Goal: Task Accomplishment & Management: Complete application form

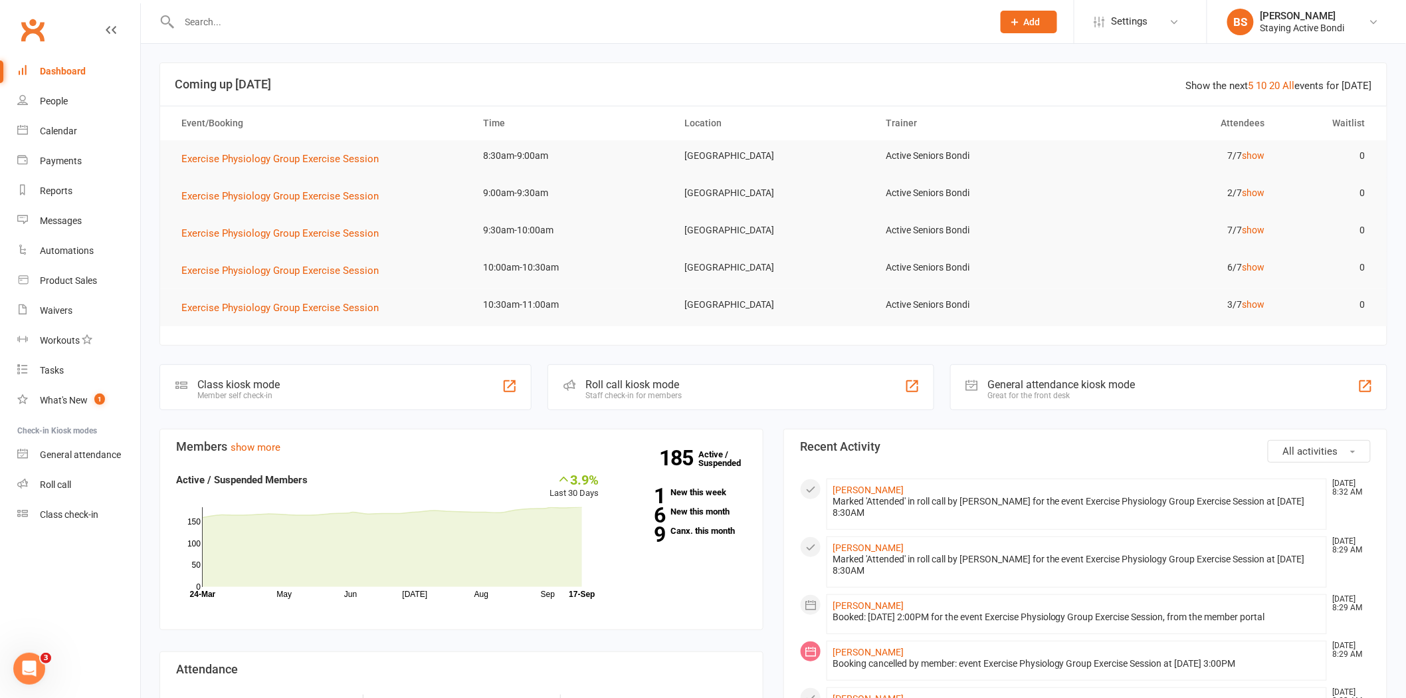
click at [225, 25] on input "text" at bounding box center [579, 22] width 808 height 19
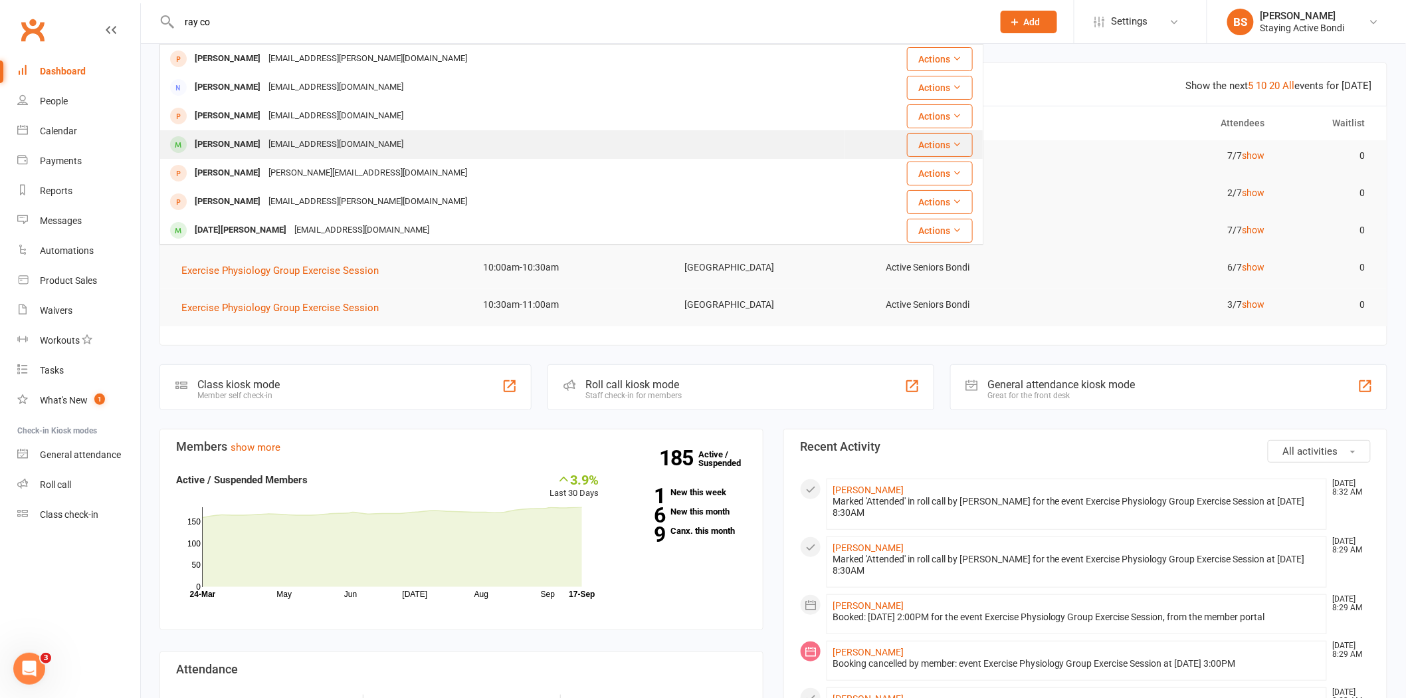
type input "ray co"
click at [247, 141] on div "[PERSON_NAME]" at bounding box center [228, 144] width 74 height 19
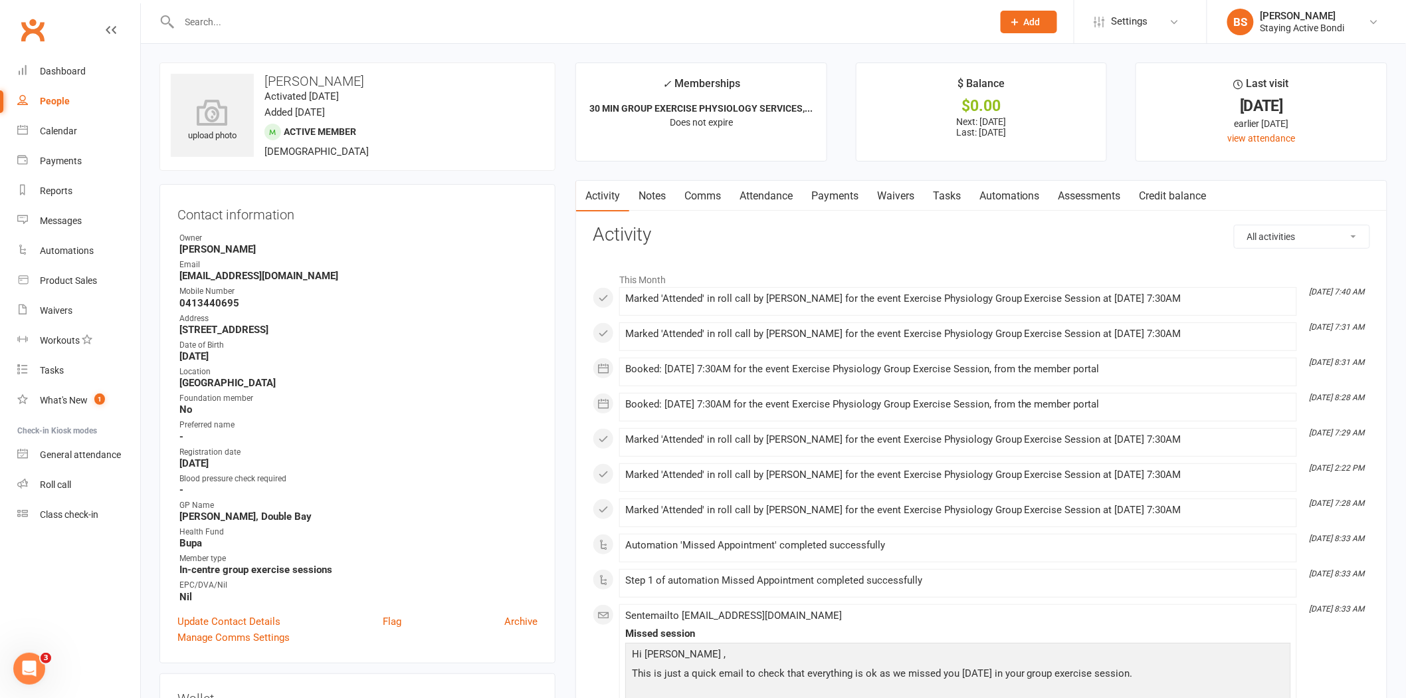
click at [1087, 195] on link "Assessments" at bounding box center [1089, 196] width 81 height 31
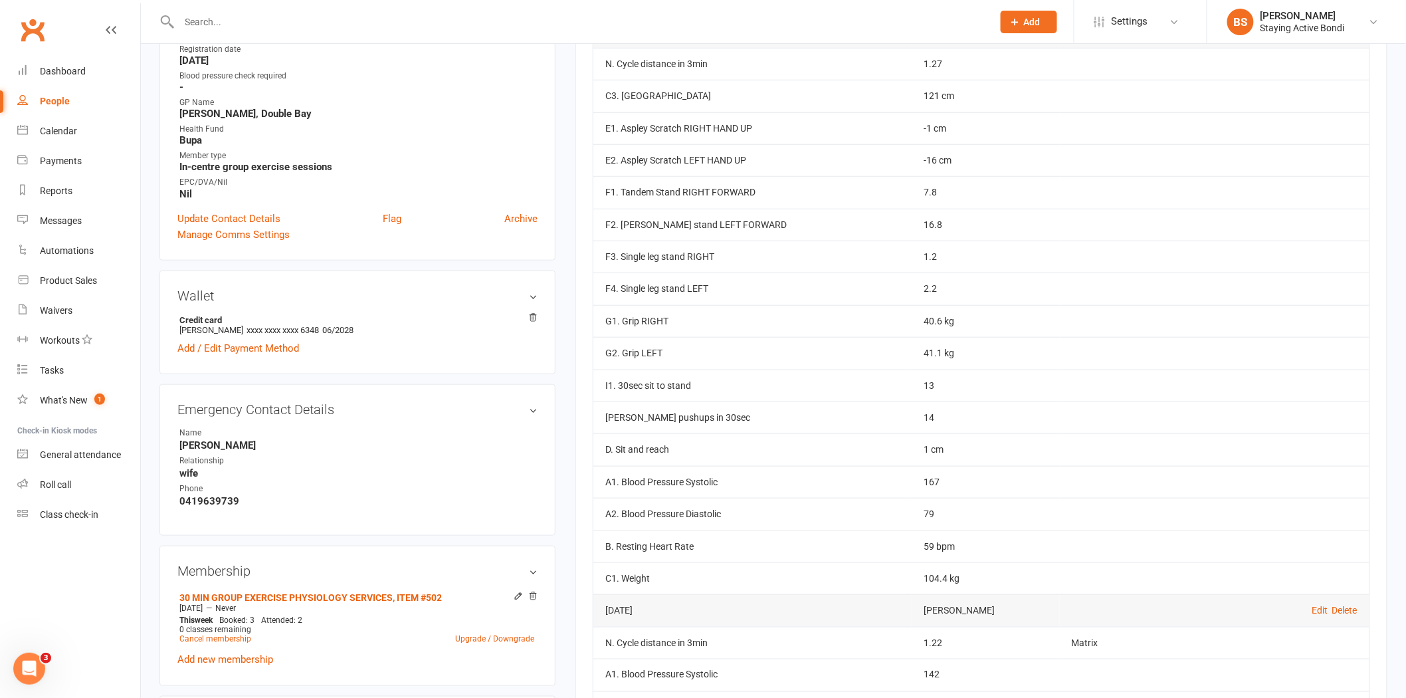
scroll to position [369, 0]
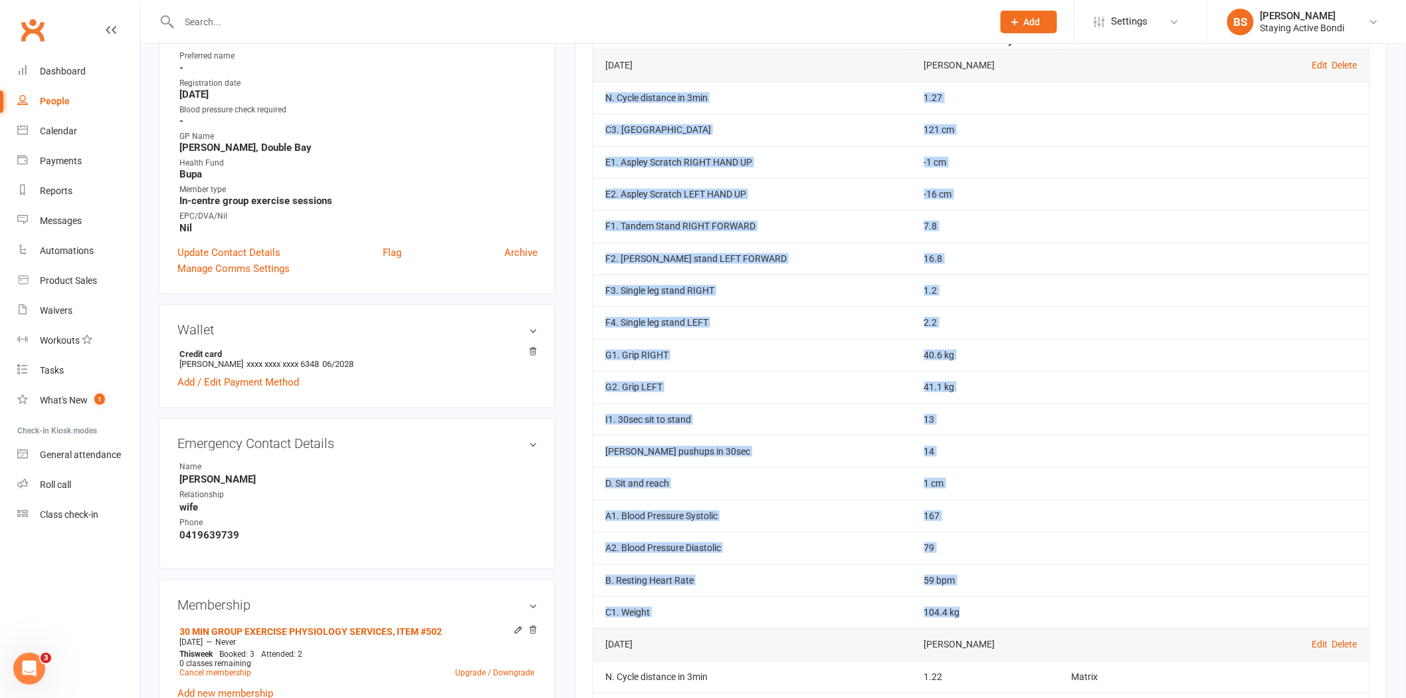
drag, startPoint x: 945, startPoint y: 615, endPoint x: 603, endPoint y: 105, distance: 613.6
click at [603, 105] on tbody "[DATE] [PERSON_NAME] Edit Delete N. Cycle distance in 3min 1.27 C3. Waist 121 c…" at bounding box center [982, 338] width 776 height 579
copy tbody "N. Cycle distance in 3min 1.27 C3. Waist 121 cm E1. Aspley Scratch RIGHT HAND U…"
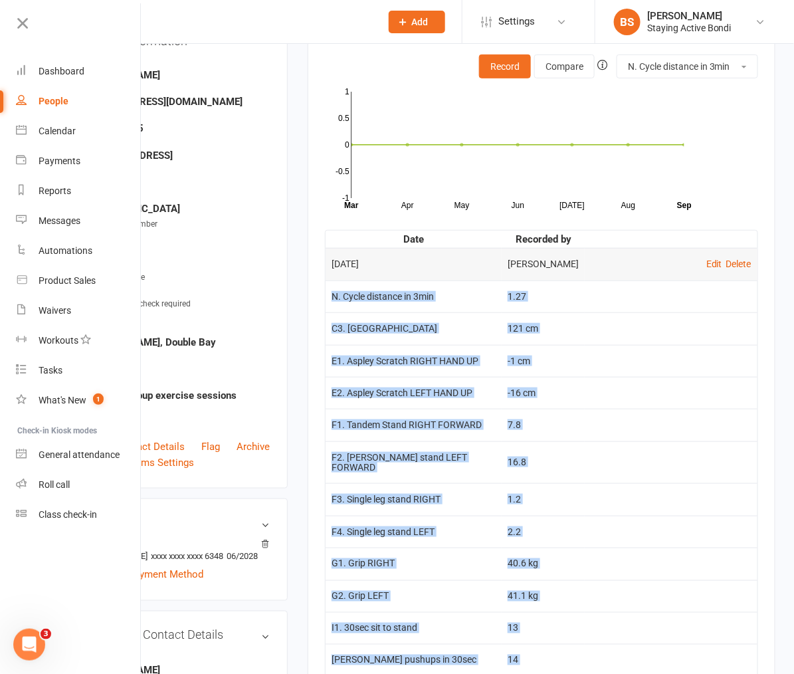
scroll to position [132, 0]
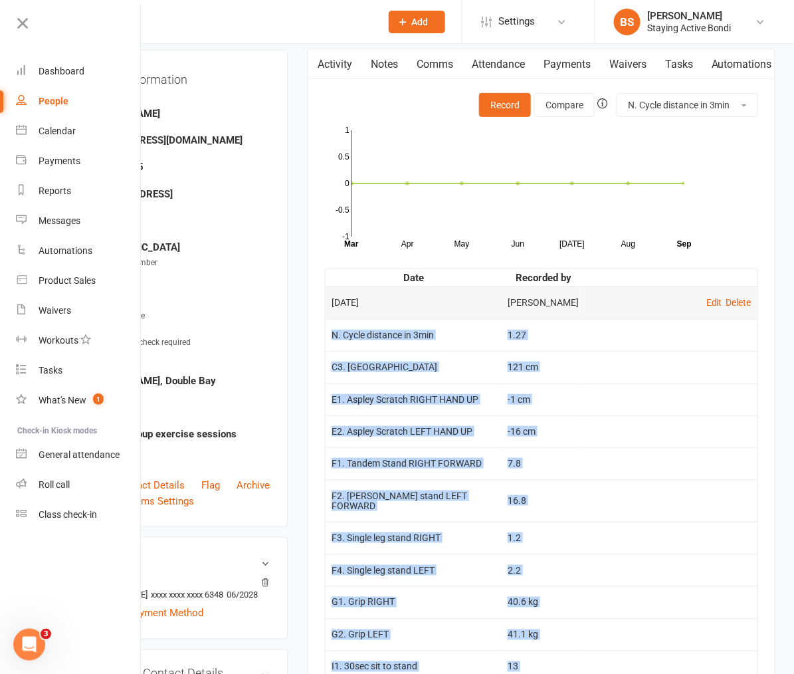
click at [637, 376] on td at bounding box center [671, 367] width 173 height 32
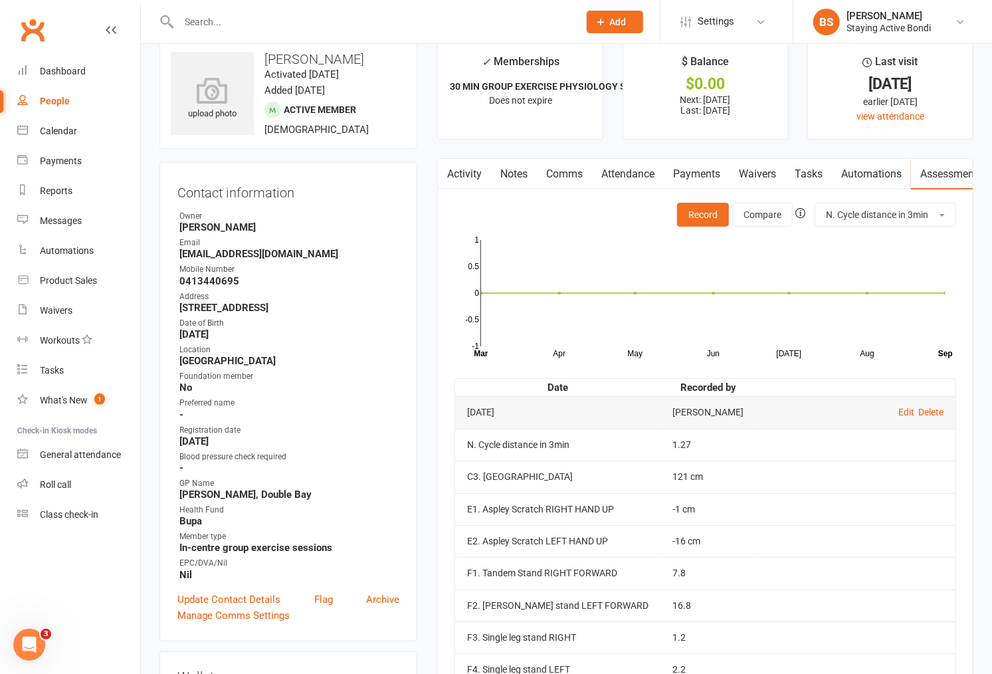
scroll to position [0, 0]
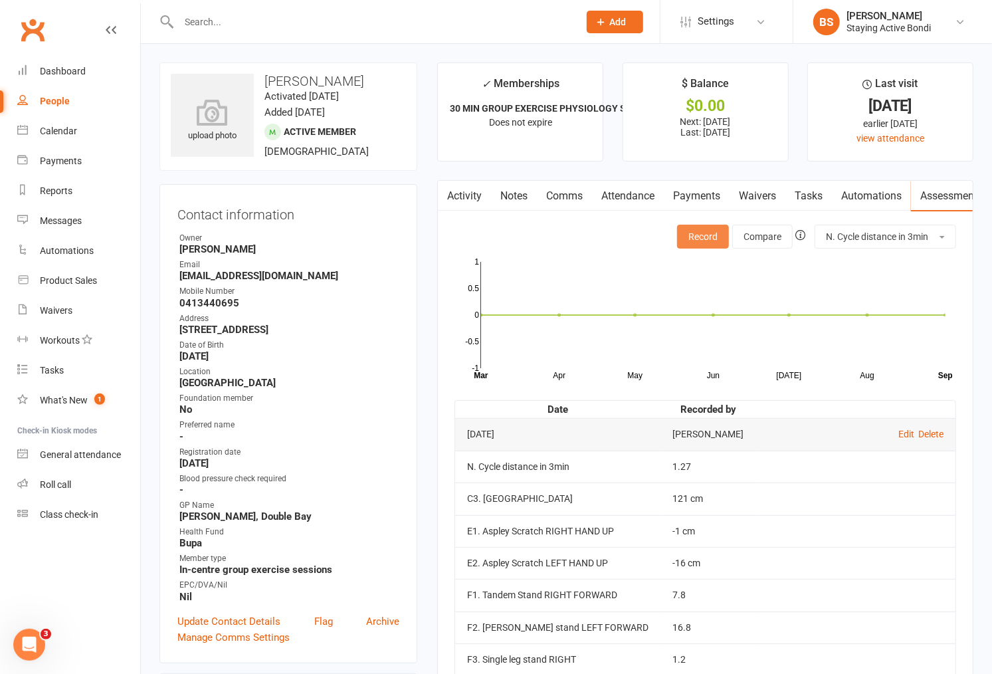
click at [691, 233] on button "Record" at bounding box center [703, 237] width 52 height 24
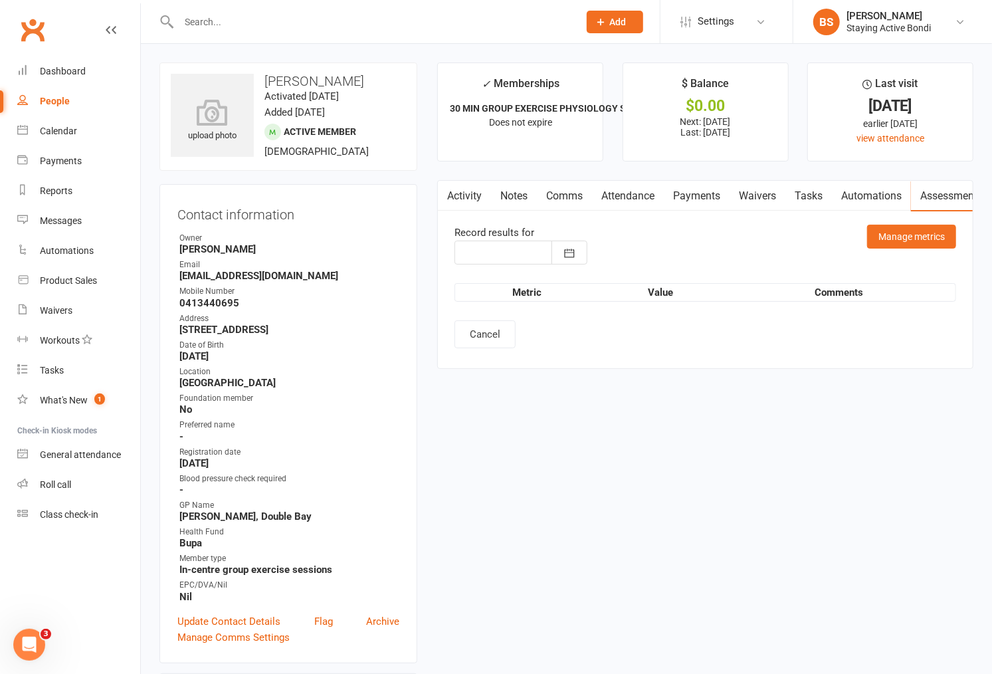
type input "[DATE]"
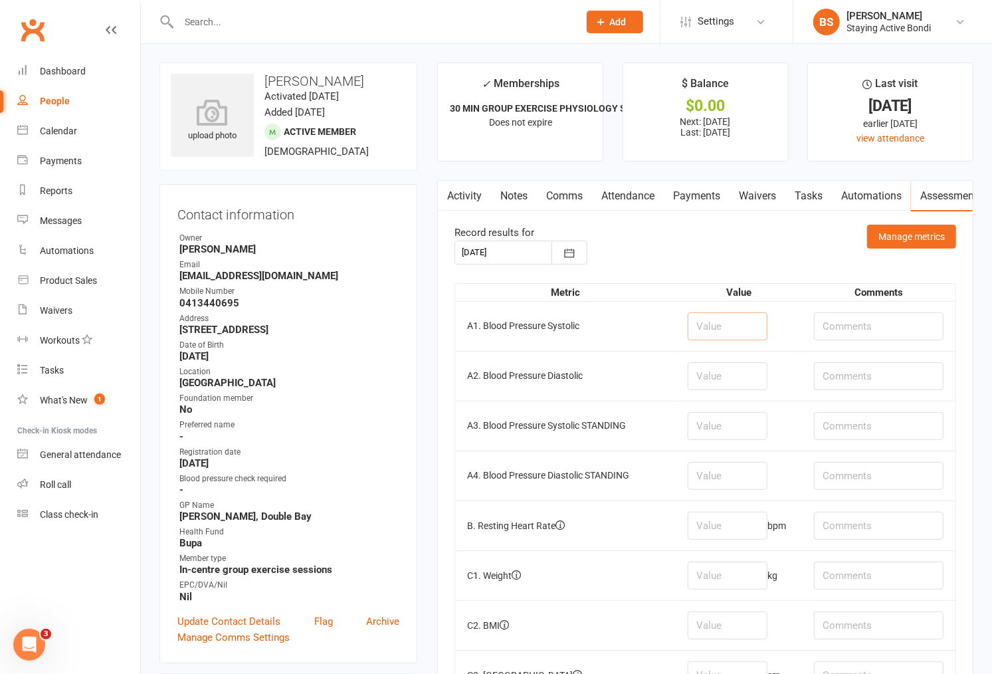
click at [722, 324] on input "number" at bounding box center [728, 326] width 80 height 28
click at [718, 330] on input "number" at bounding box center [728, 326] width 80 height 28
type input "147"
click at [734, 380] on input "number" at bounding box center [728, 376] width 80 height 28
type input "71"
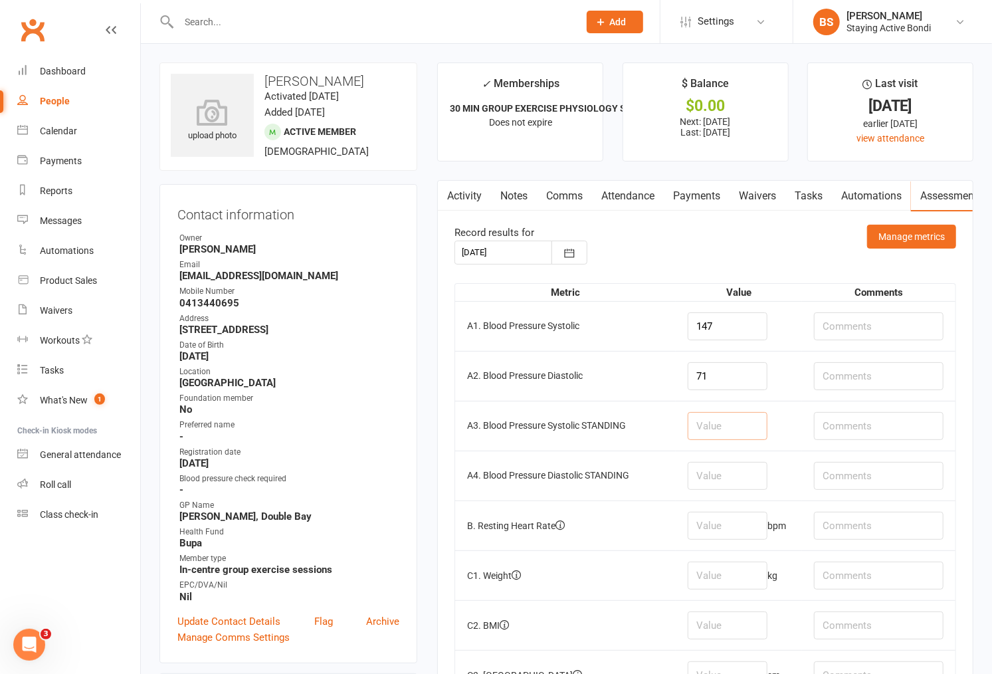
click at [740, 429] on input "number" at bounding box center [728, 426] width 80 height 28
click at [716, 523] on input "number" at bounding box center [728, 526] width 80 height 28
type input "64"
click at [702, 583] on input "number" at bounding box center [728, 576] width 80 height 28
click at [730, 530] on input "64" at bounding box center [728, 526] width 80 height 28
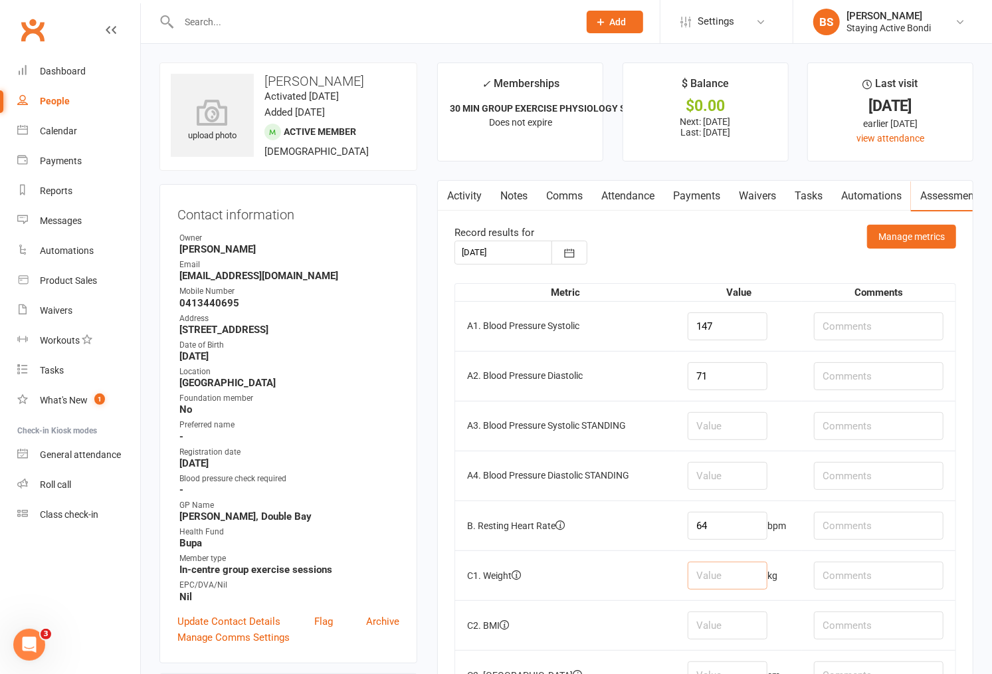
click at [734, 572] on input "number" at bounding box center [728, 576] width 80 height 28
click at [752, 548] on td "64 bpm" at bounding box center [739, 525] width 126 height 50
click at [718, 432] on input "number" at bounding box center [728, 426] width 80 height 28
click at [742, 582] on input "number" at bounding box center [728, 576] width 80 height 28
type input "107"
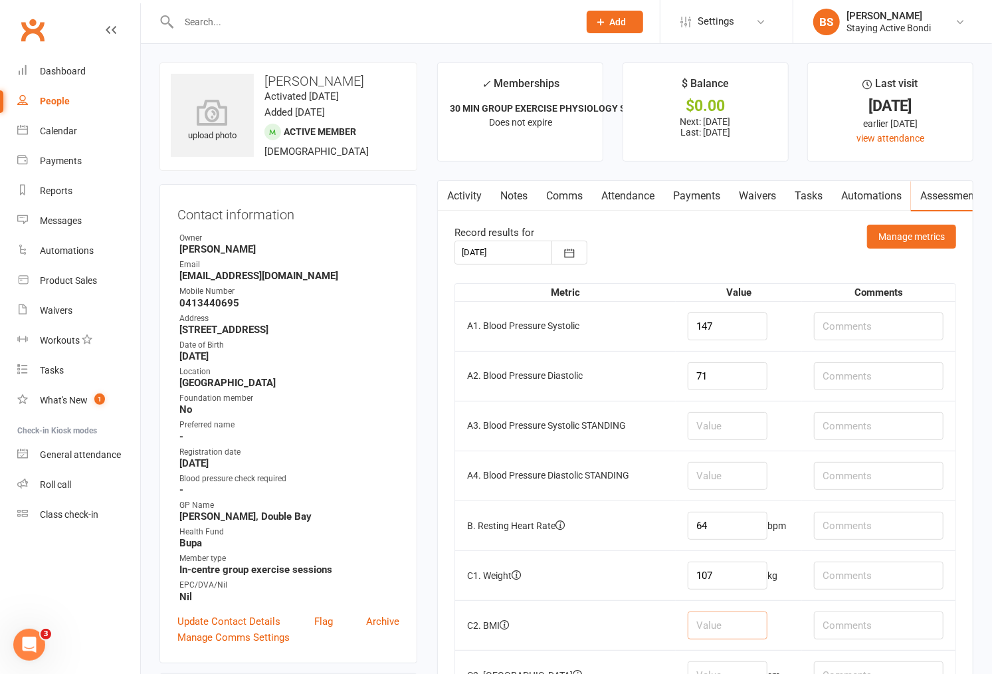
click at [734, 614] on input "number" at bounding box center [728, 625] width 80 height 28
click at [729, 576] on input "107" at bounding box center [728, 576] width 80 height 28
click at [731, 475] on input "number" at bounding box center [728, 476] width 80 height 28
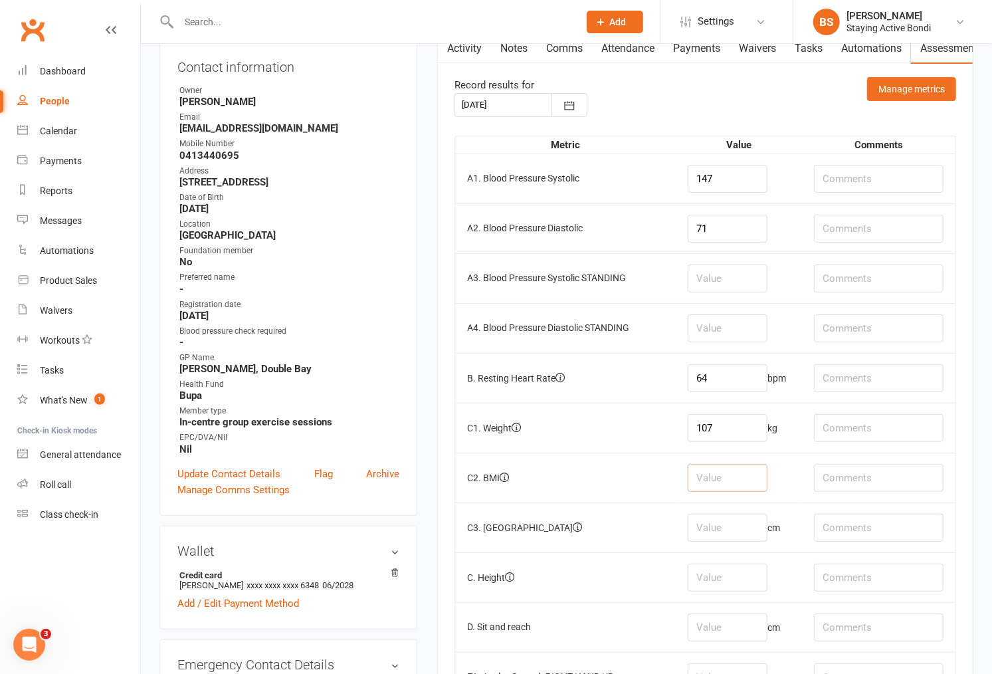
click at [741, 475] on input "number" at bounding box center [728, 478] width 80 height 28
click at [719, 538] on input "number" at bounding box center [728, 528] width 80 height 28
click at [735, 475] on input "number" at bounding box center [728, 478] width 80 height 28
click at [736, 522] on input "number" at bounding box center [728, 528] width 80 height 28
click at [741, 475] on input "number" at bounding box center [728, 478] width 80 height 28
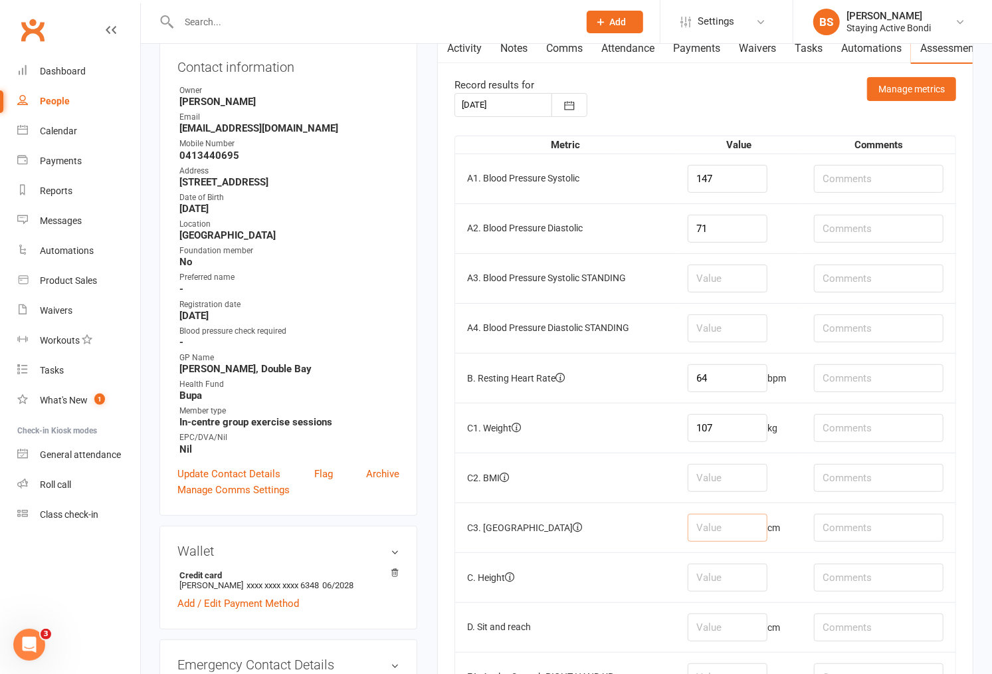
click at [742, 534] on input "number" at bounding box center [728, 528] width 80 height 28
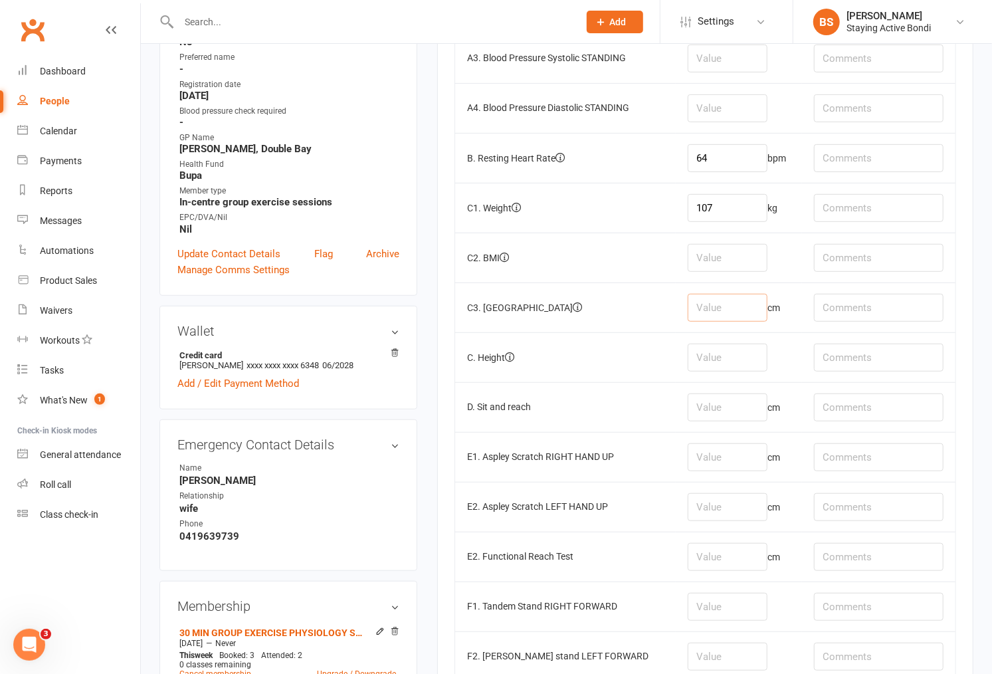
scroll to position [369, 0]
click at [735, 412] on input "number" at bounding box center [728, 406] width 80 height 28
type input "1"
click at [853, 406] on input "text" at bounding box center [879, 406] width 130 height 28
click at [729, 466] on input "number" at bounding box center [728, 456] width 80 height 28
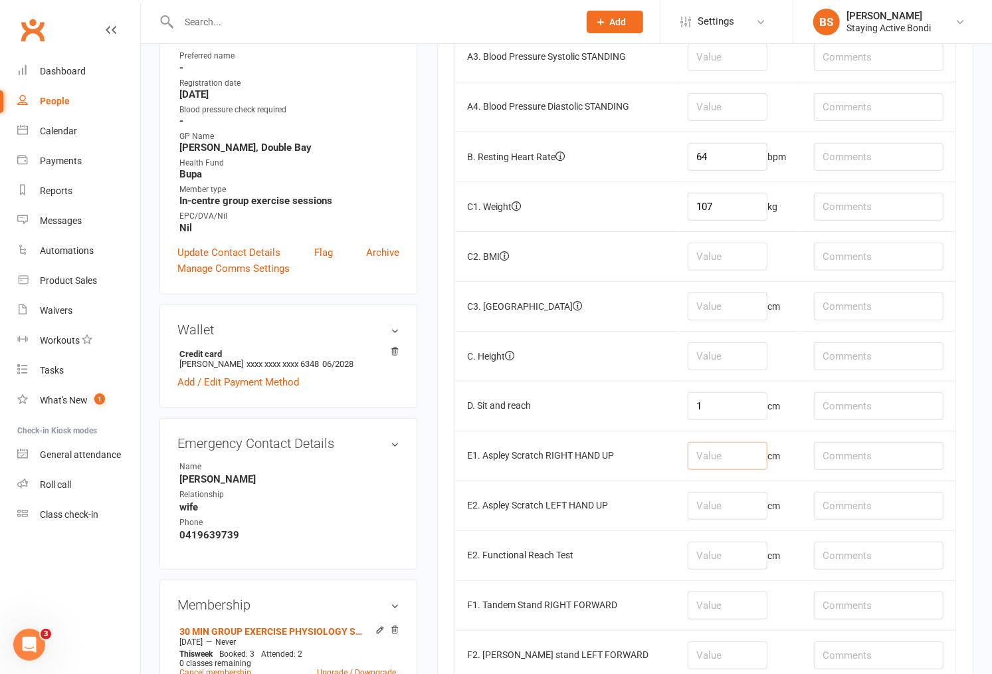
scroll to position [443, 0]
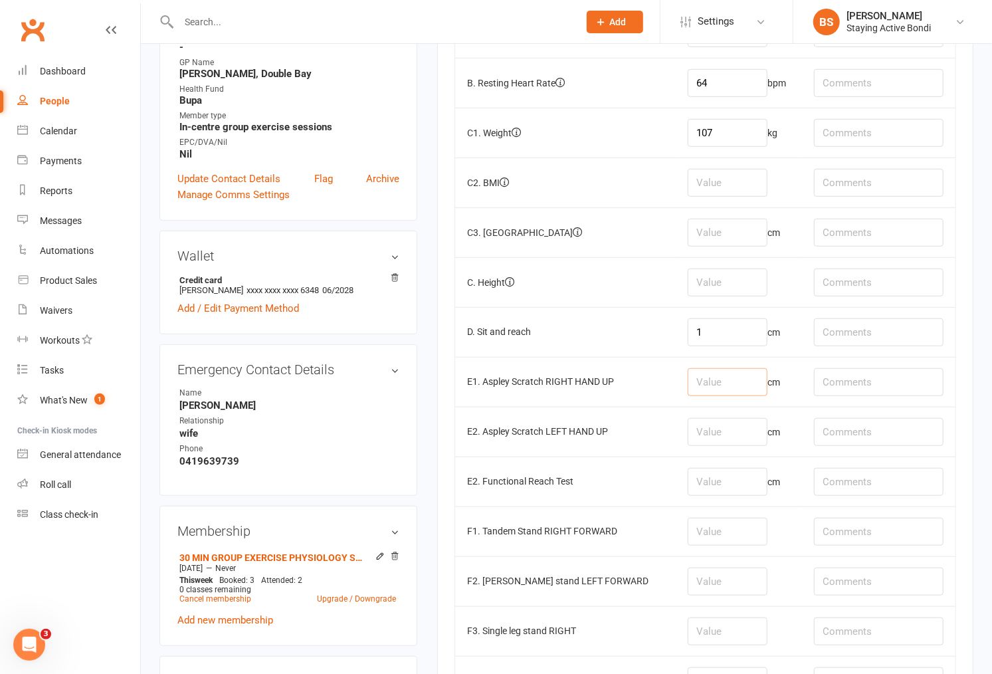
click at [748, 389] on input "number" at bounding box center [728, 382] width 80 height 28
click at [723, 435] on input "number" at bounding box center [728, 432] width 80 height 28
click at [753, 395] on input "number" at bounding box center [728, 382] width 80 height 28
click at [745, 238] on input "number" at bounding box center [728, 233] width 80 height 28
type input "123"
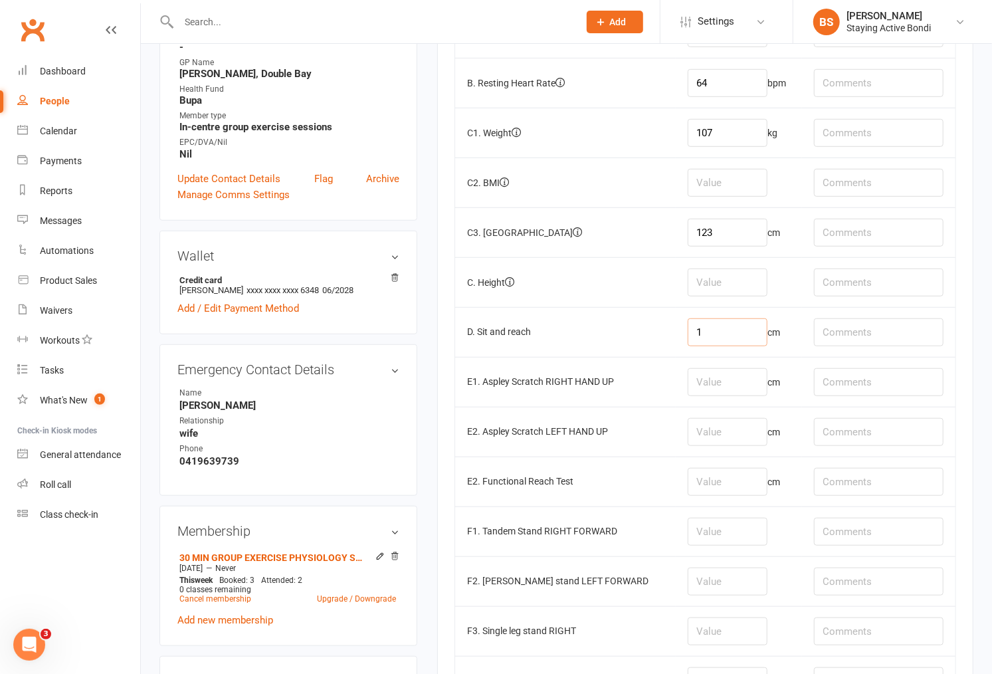
click at [739, 329] on input "1" at bounding box center [728, 332] width 80 height 28
click at [722, 412] on td "cm" at bounding box center [739, 432] width 126 height 50
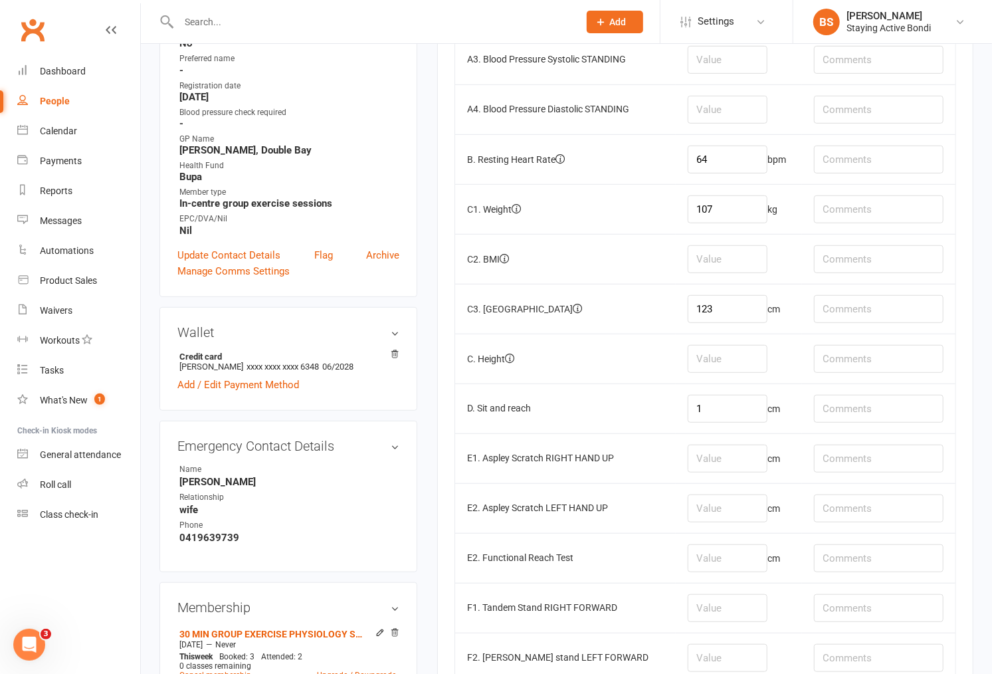
scroll to position [516, 0]
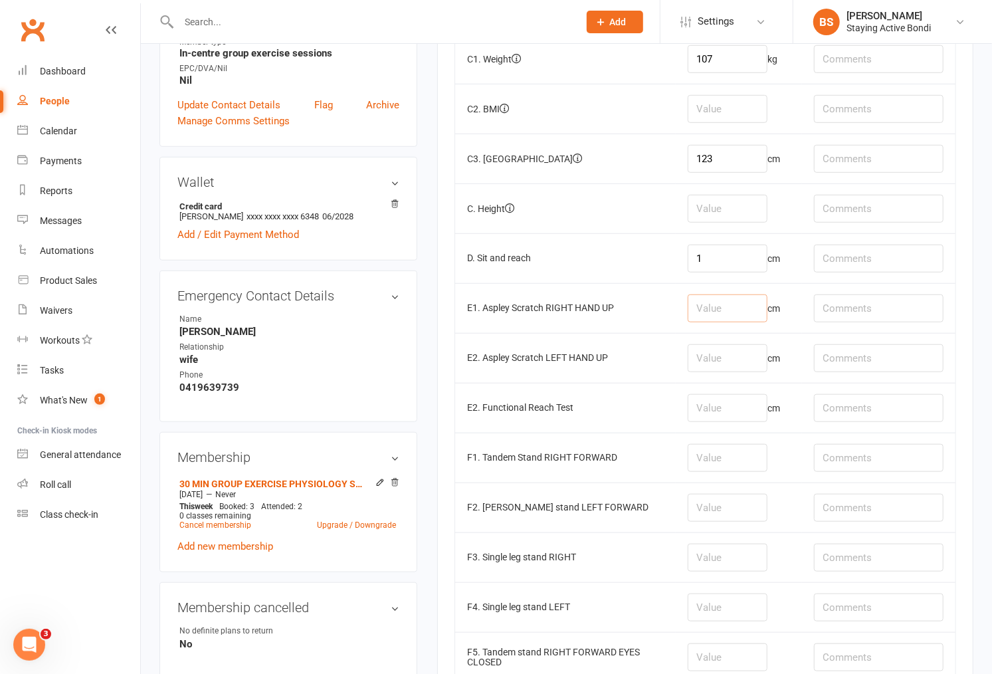
click at [714, 307] on input "number" at bounding box center [728, 308] width 80 height 28
type input "-1"
click at [709, 366] on input "number" at bounding box center [728, 358] width 80 height 28
type input "-23"
drag, startPoint x: 712, startPoint y: 405, endPoint x: 754, endPoint y: 416, distance: 42.6
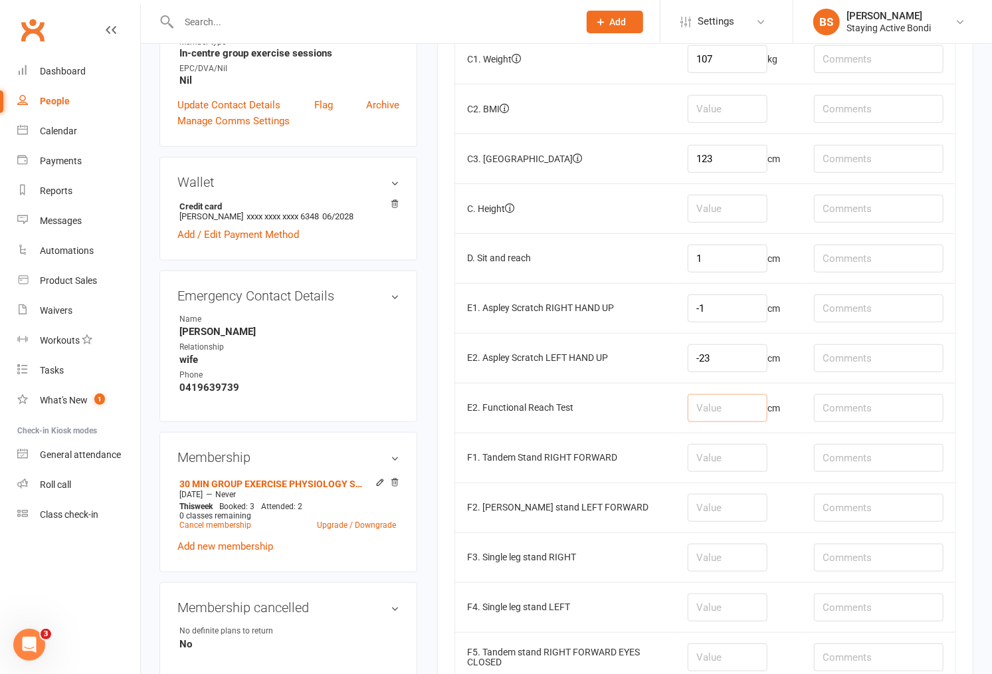
click at [713, 405] on input "number" at bounding box center [728, 408] width 80 height 28
click at [760, 461] on input "number" at bounding box center [728, 458] width 80 height 28
drag, startPoint x: 568, startPoint y: 382, endPoint x: 662, endPoint y: 421, distance: 102.2
click at [568, 382] on td "E2. Aspley Scratch LEFT HAND UP" at bounding box center [565, 358] width 220 height 50
click at [736, 443] on td at bounding box center [739, 458] width 126 height 50
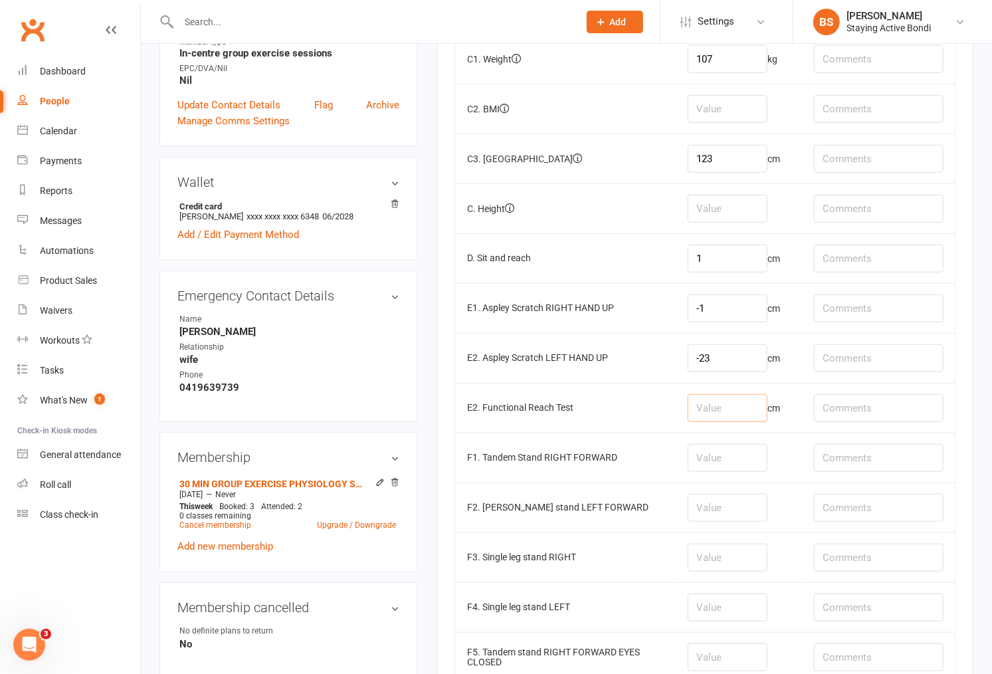
click at [754, 415] on input "number" at bounding box center [728, 408] width 80 height 28
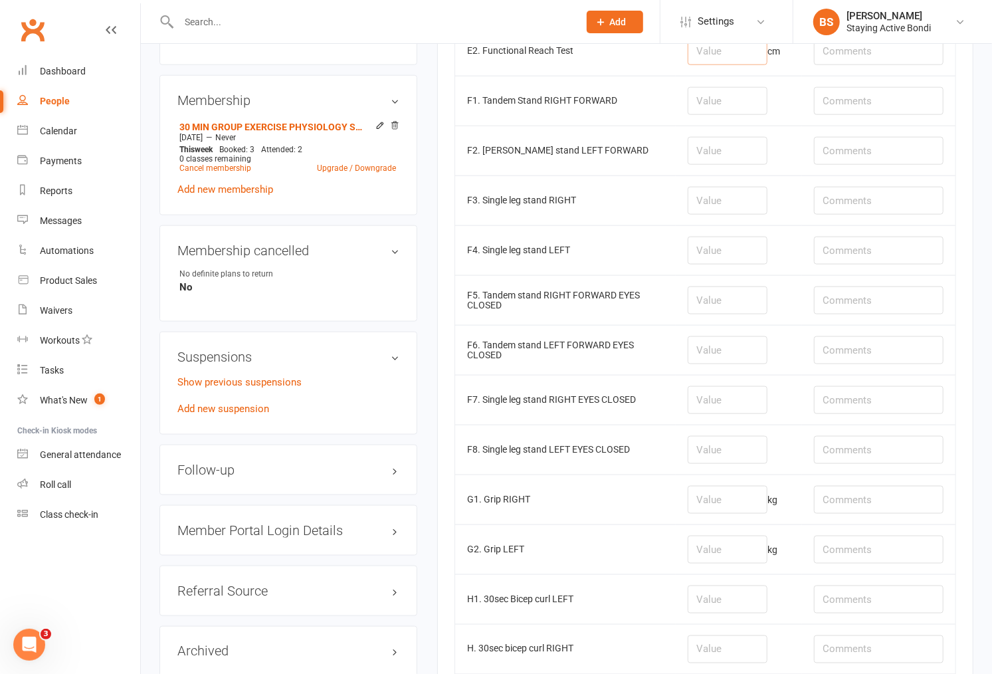
scroll to position [886, 0]
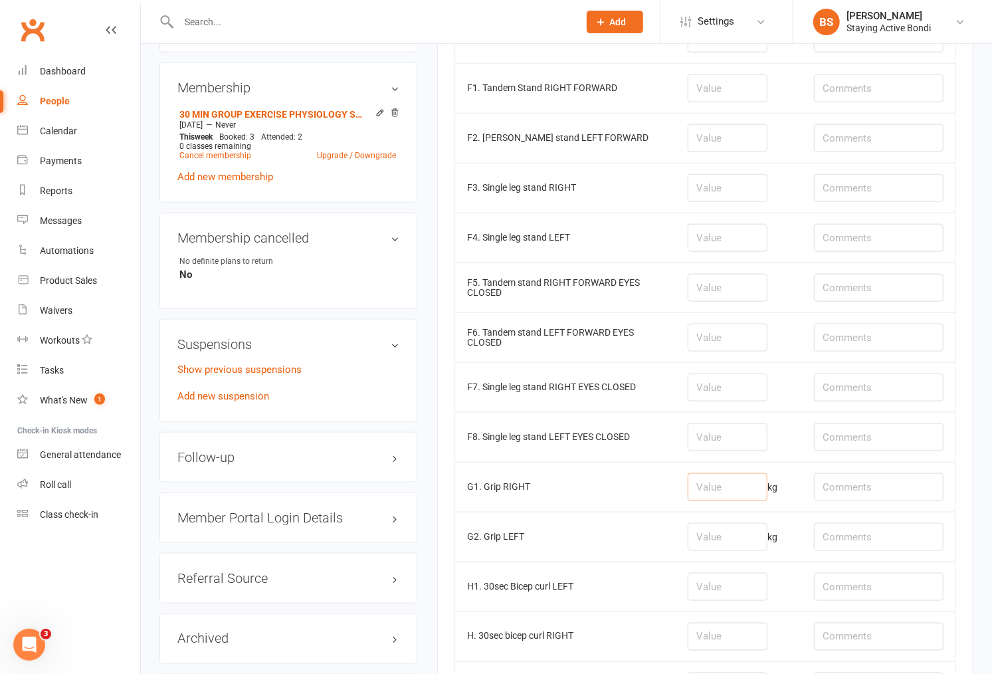
click at [749, 495] on input "number" at bounding box center [728, 487] width 80 height 28
type input "43.4"
click at [726, 534] on input "number" at bounding box center [728, 537] width 80 height 28
type input "39.8"
click at [726, 588] on input "number" at bounding box center [728, 587] width 80 height 28
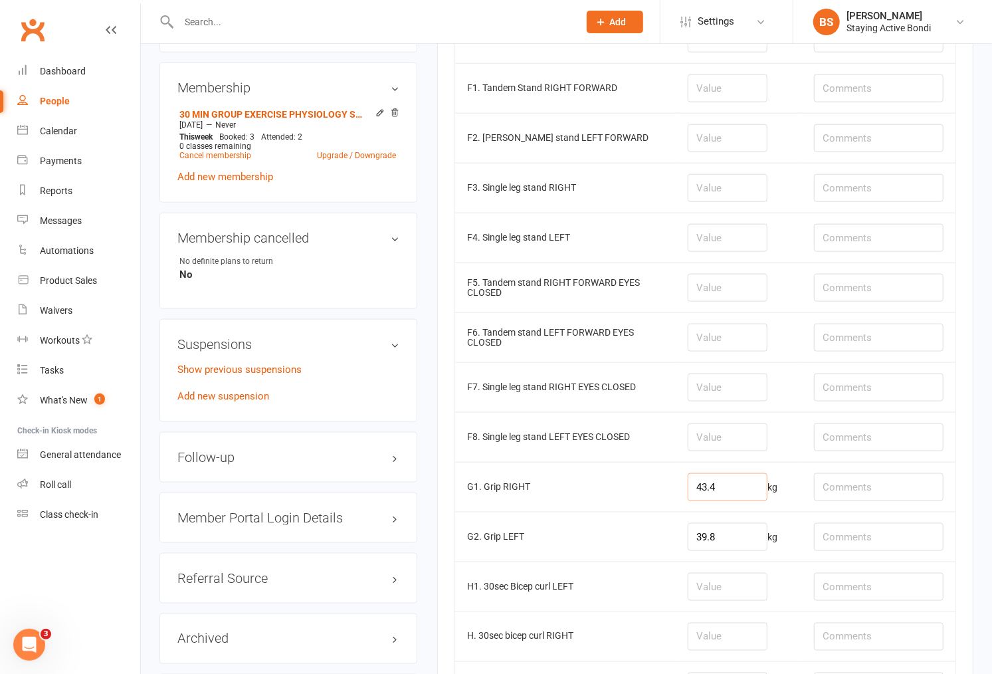
click at [745, 490] on input "43.4" at bounding box center [728, 487] width 80 height 28
click at [724, 487] on input "43.4" at bounding box center [728, 487] width 80 height 28
click at [726, 488] on input "43.4" at bounding box center [728, 487] width 80 height 28
click at [733, 500] on input "43.4" at bounding box center [728, 487] width 80 height 28
drag, startPoint x: 733, startPoint y: 497, endPoint x: 707, endPoint y: 496, distance: 25.9
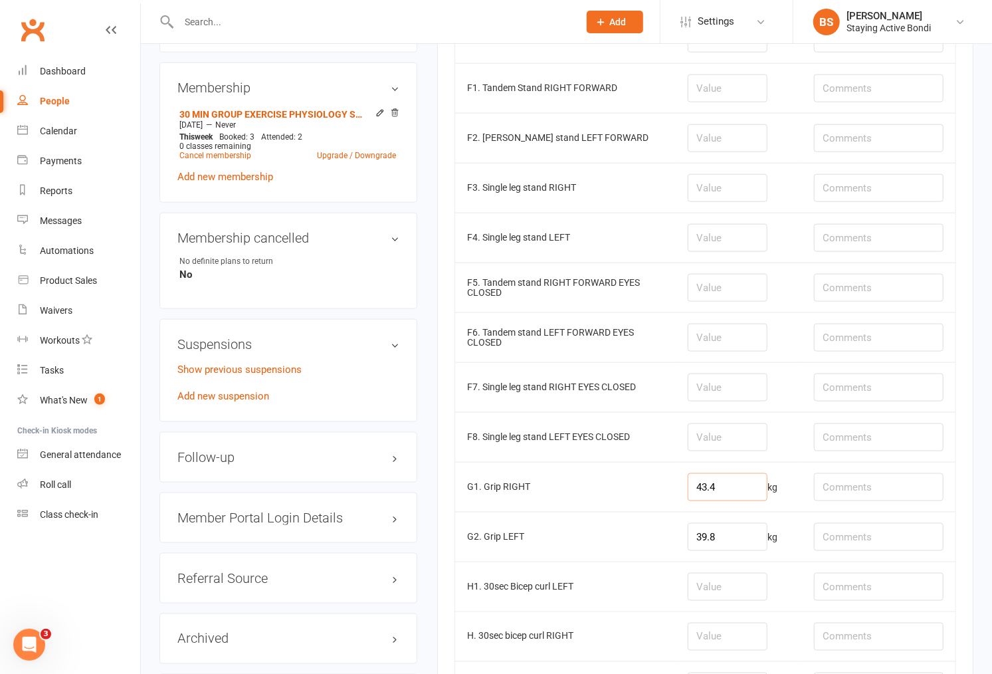
click at [707, 496] on input "43.4" at bounding box center [728, 487] width 80 height 28
type input "42.4"
click at [734, 540] on input "39.8" at bounding box center [728, 537] width 80 height 28
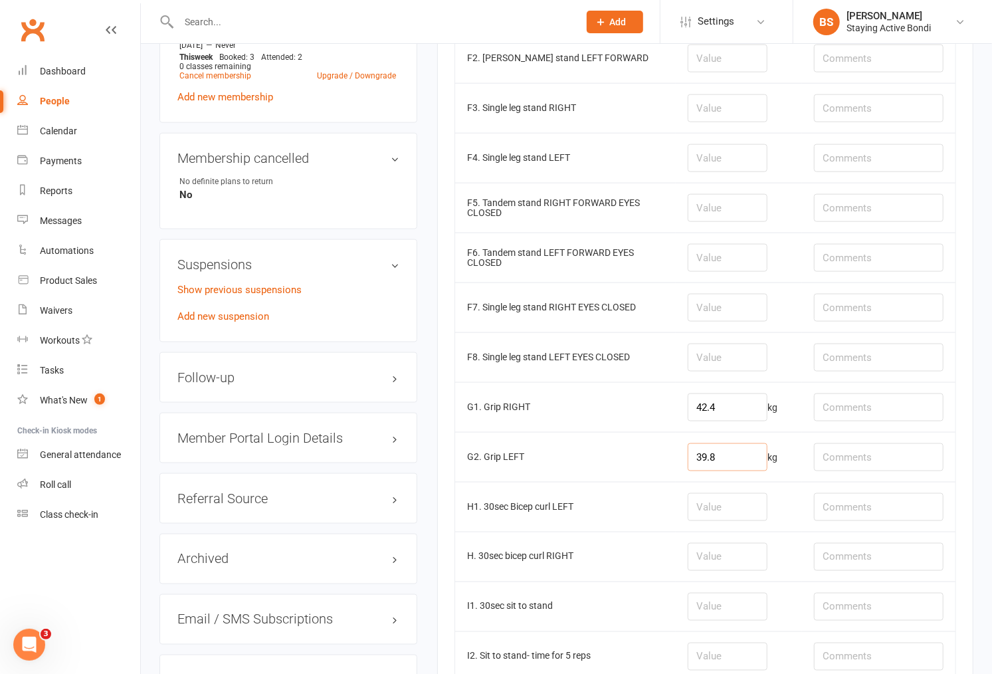
scroll to position [1033, 0]
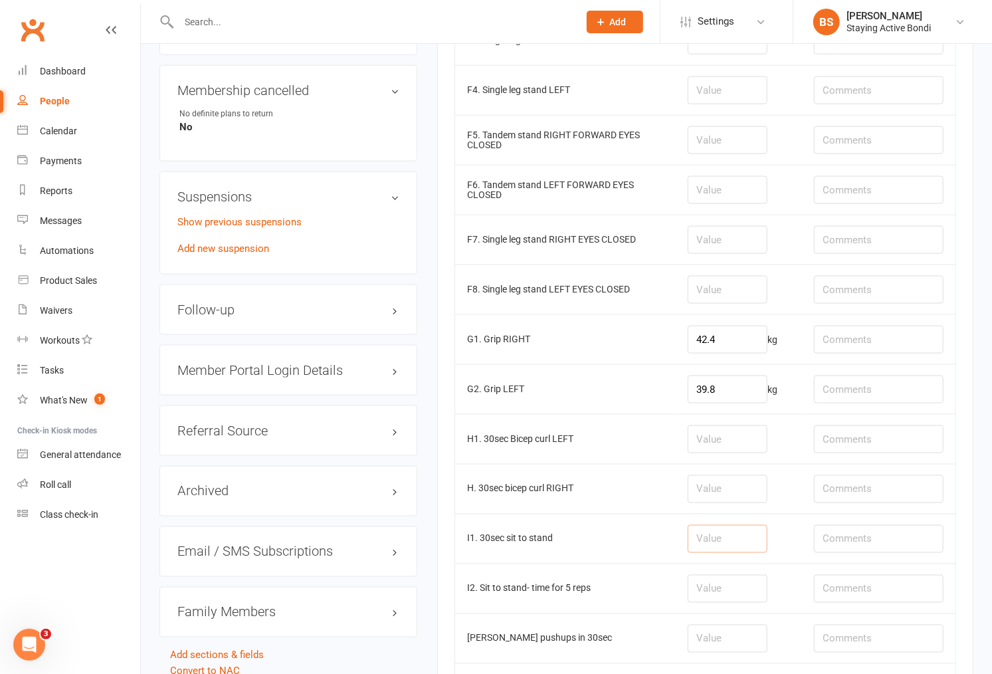
click at [731, 546] on input "number" at bounding box center [728, 539] width 80 height 28
click at [732, 374] on td "39.8 kg" at bounding box center [739, 389] width 126 height 50
click at [736, 476] on td at bounding box center [739, 489] width 126 height 50
click at [739, 510] on td at bounding box center [739, 489] width 126 height 50
click at [736, 534] on input "number" at bounding box center [728, 539] width 80 height 28
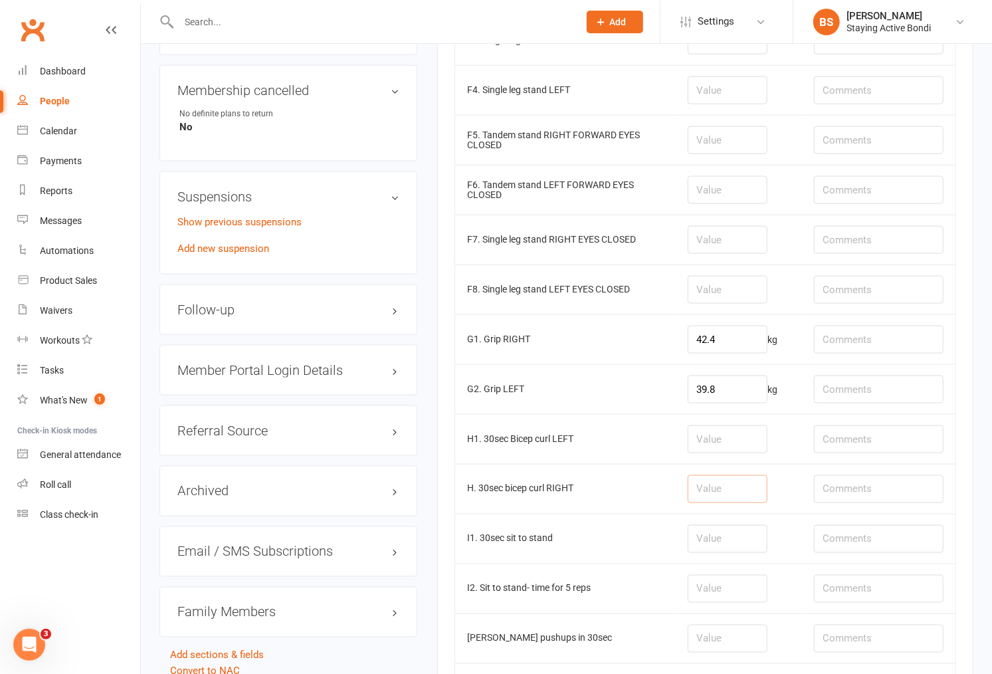
click at [732, 496] on input "number" at bounding box center [728, 489] width 80 height 28
click at [733, 550] on input "number" at bounding box center [728, 539] width 80 height 28
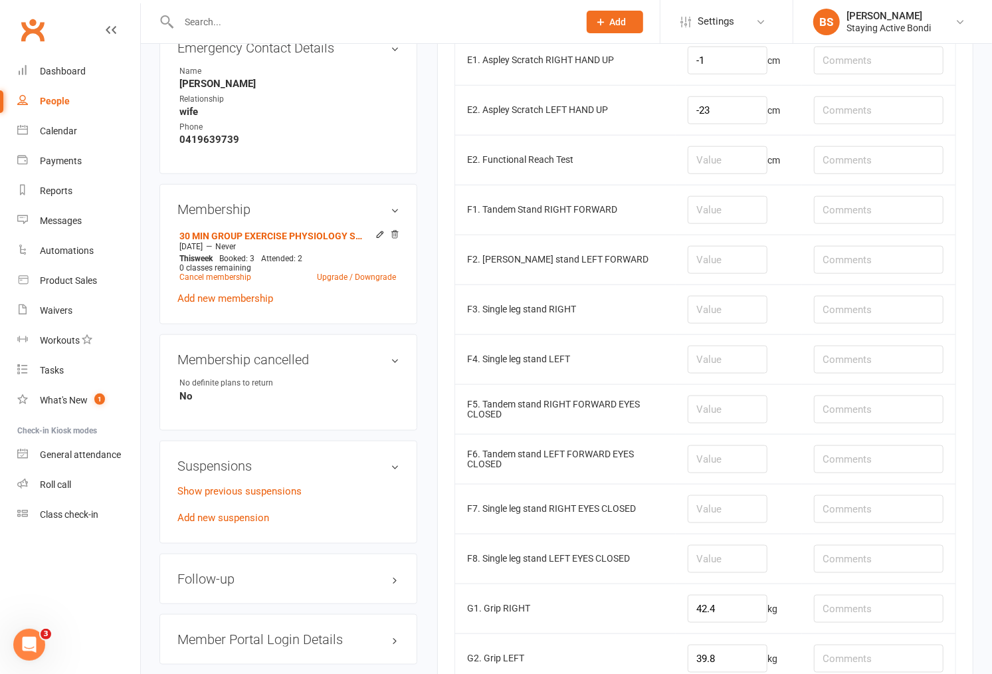
scroll to position [738, 0]
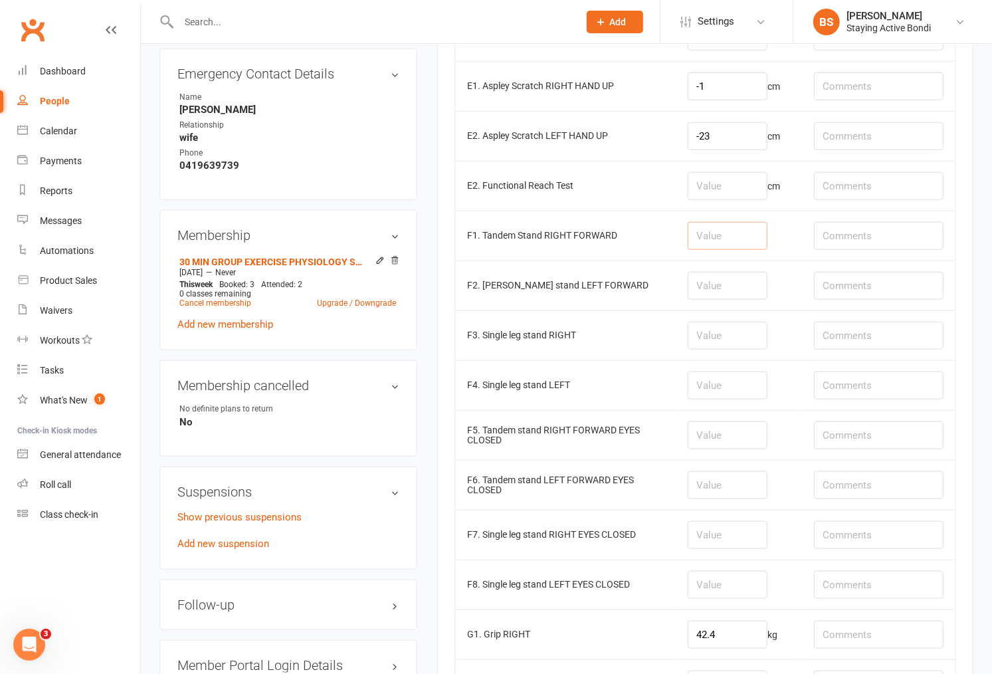
click at [762, 242] on input "number" at bounding box center [728, 236] width 80 height 28
type input "2"
type input "30"
click at [756, 294] on input "number" at bounding box center [728, 286] width 80 height 28
type input "26"
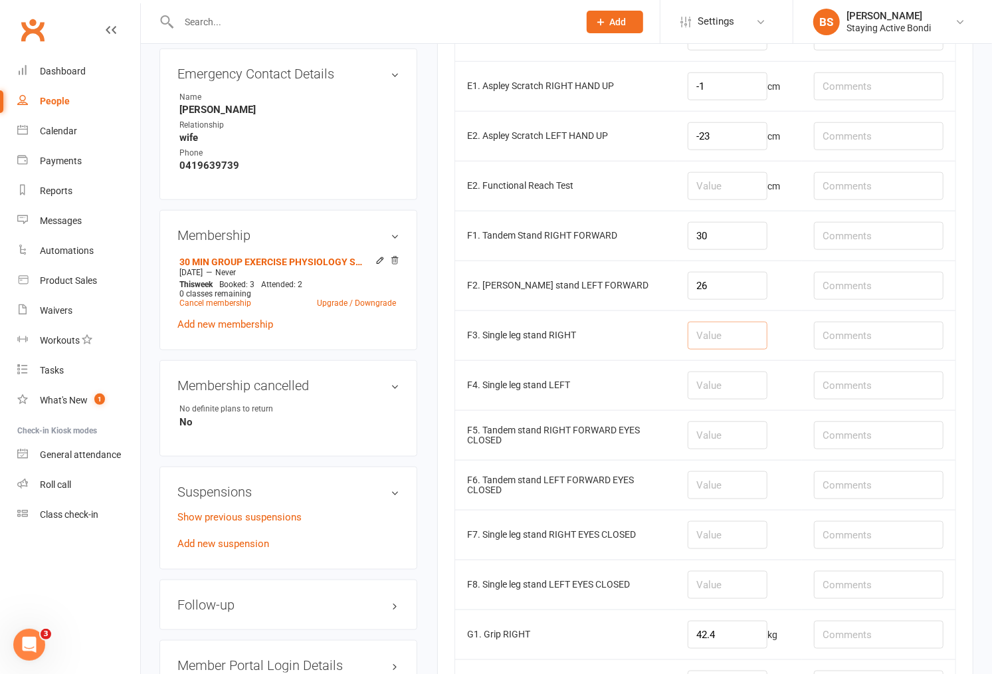
click at [743, 334] on input "number" at bounding box center [728, 336] width 80 height 28
click at [736, 381] on input "number" at bounding box center [728, 386] width 80 height 28
click at [736, 336] on input "number" at bounding box center [728, 336] width 80 height 28
click at [738, 335] on input "number" at bounding box center [728, 336] width 80 height 28
type input "0"
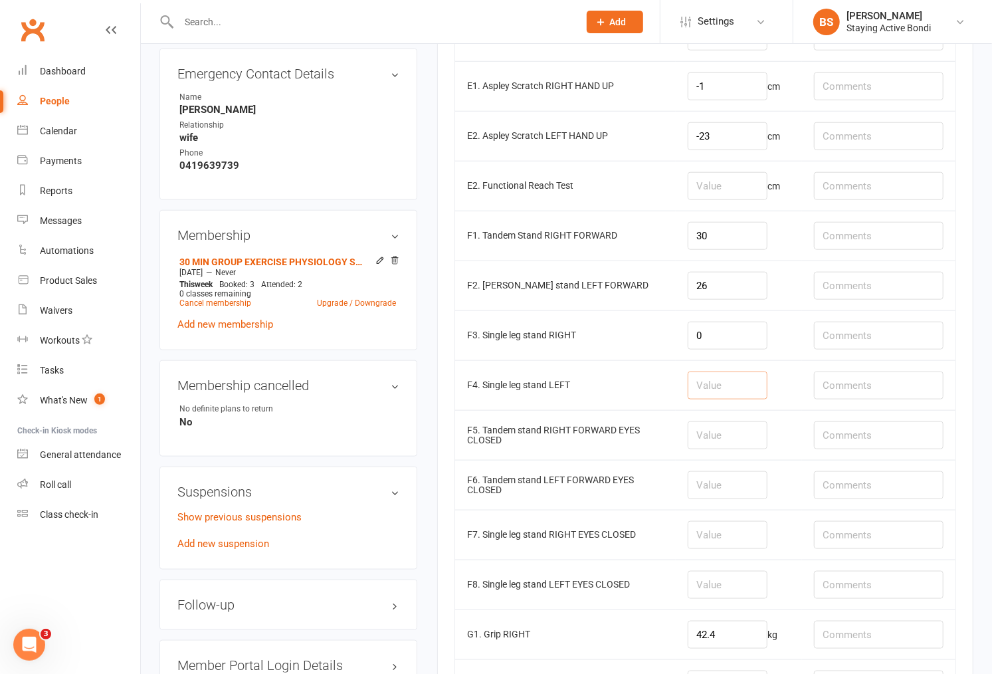
click at [714, 380] on input "number" at bounding box center [728, 386] width 80 height 28
click at [716, 380] on input "number" at bounding box center [728, 386] width 80 height 28
type input "1.7"
click at [716, 324] on input "0" at bounding box center [728, 336] width 80 height 28
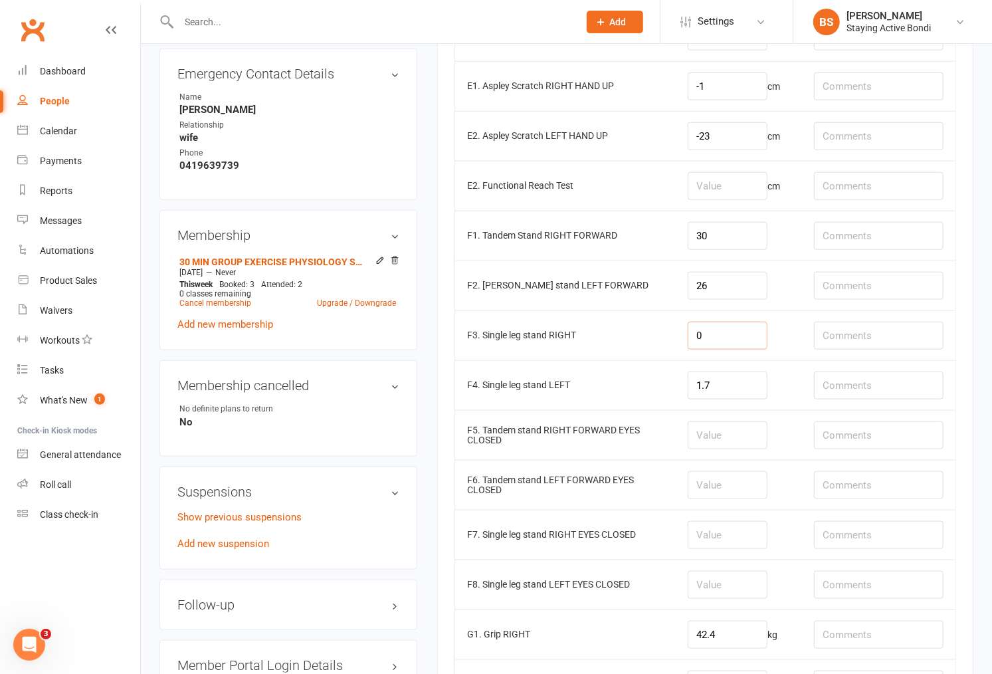
click at [712, 335] on input "0" at bounding box center [728, 336] width 80 height 28
click at [711, 337] on input "0" at bounding box center [728, 336] width 80 height 28
click at [710, 336] on input "0" at bounding box center [728, 336] width 80 height 28
drag, startPoint x: 710, startPoint y: 337, endPoint x: 686, endPoint y: 340, distance: 24.2
click at [686, 340] on td "0" at bounding box center [739, 335] width 126 height 50
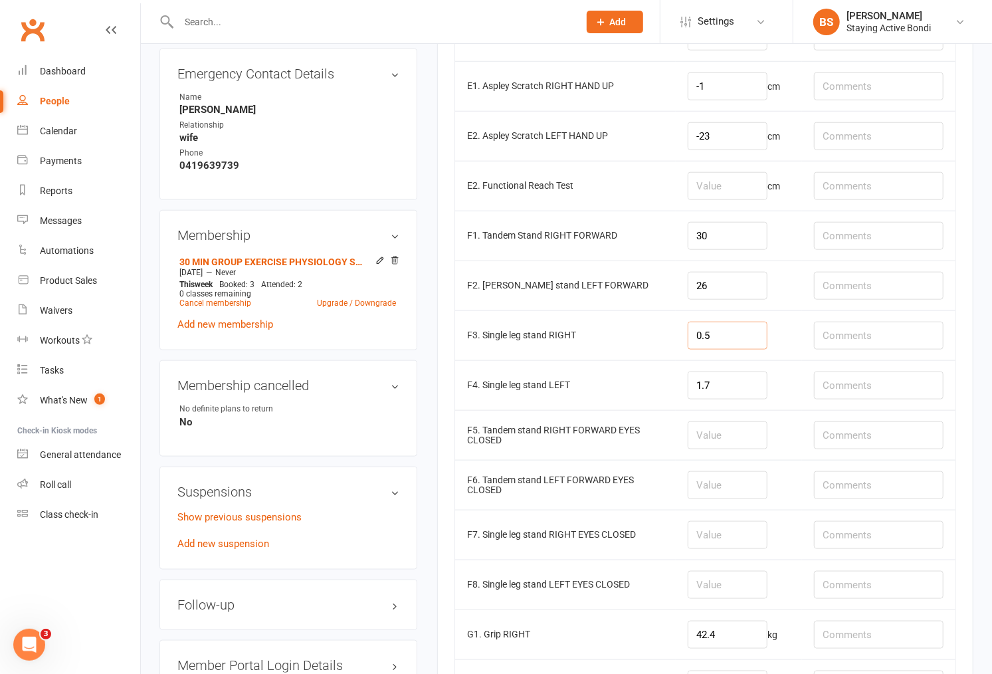
type input "0.5"
click at [704, 419] on td at bounding box center [739, 435] width 126 height 50
click at [726, 463] on td at bounding box center [739, 485] width 126 height 50
drag, startPoint x: 747, startPoint y: 526, endPoint x: 778, endPoint y: 570, distance: 53.9
click at [747, 526] on input "number" at bounding box center [728, 535] width 80 height 28
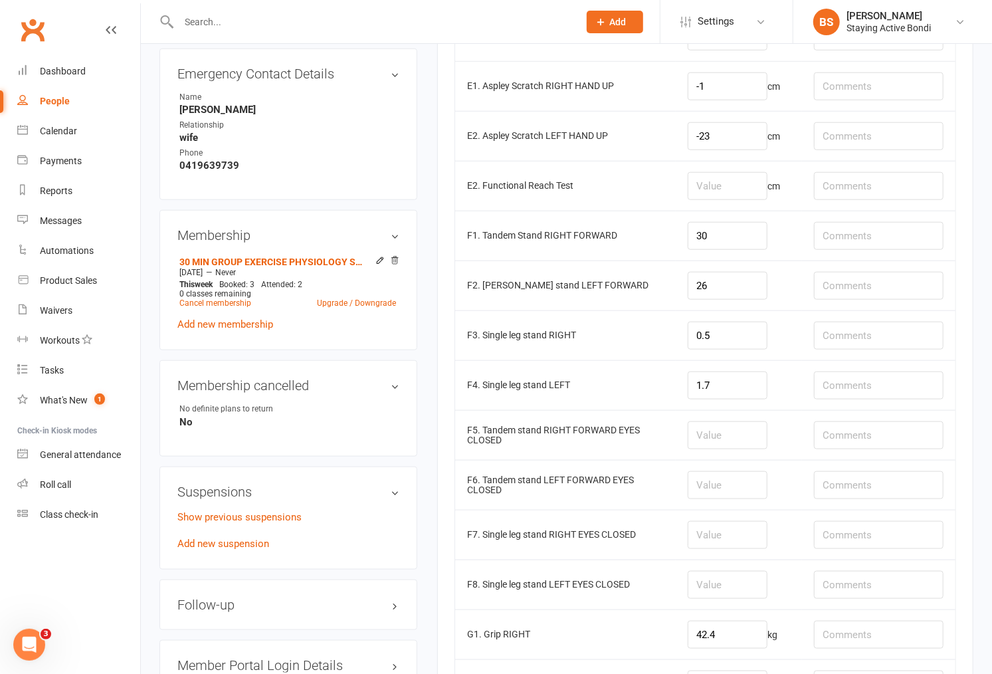
click at [732, 569] on td at bounding box center [739, 585] width 126 height 50
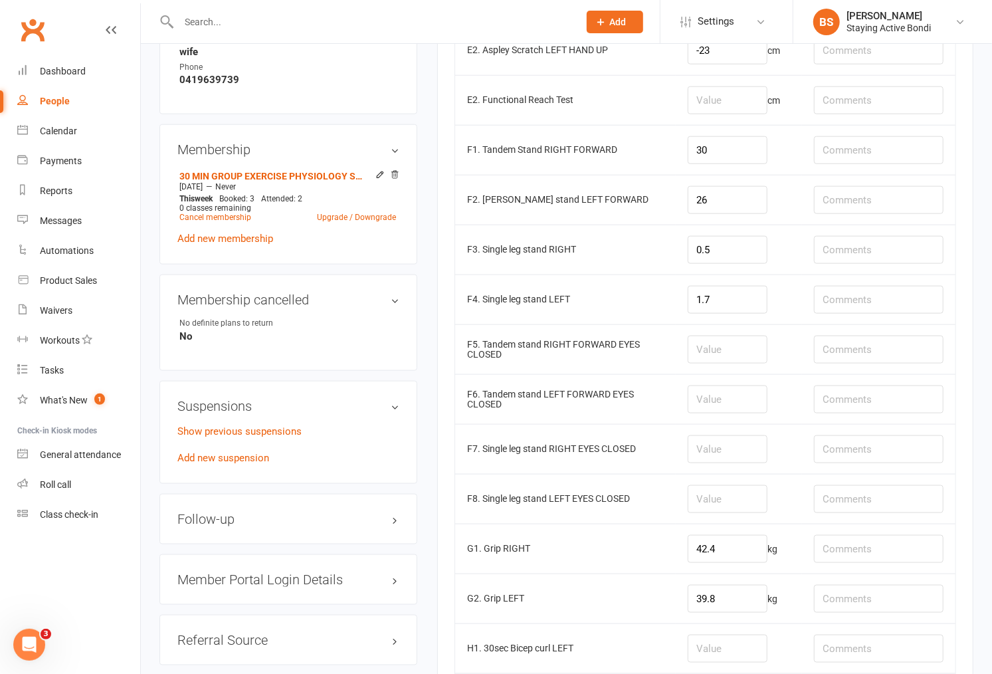
scroll to position [1033, 0]
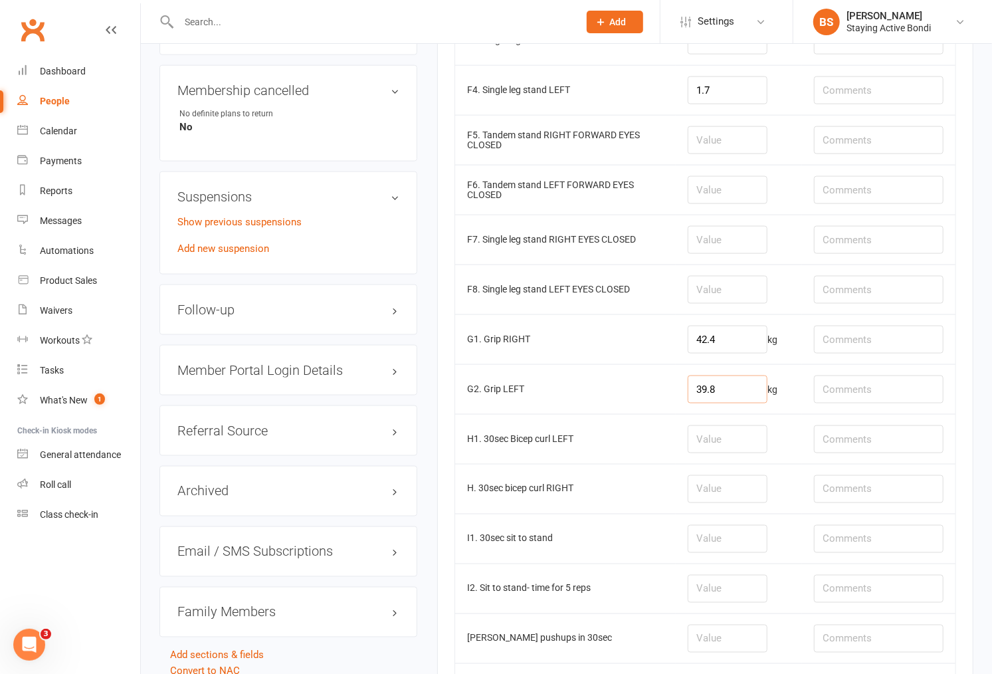
click at [731, 402] on input "39.8" at bounding box center [728, 390] width 80 height 28
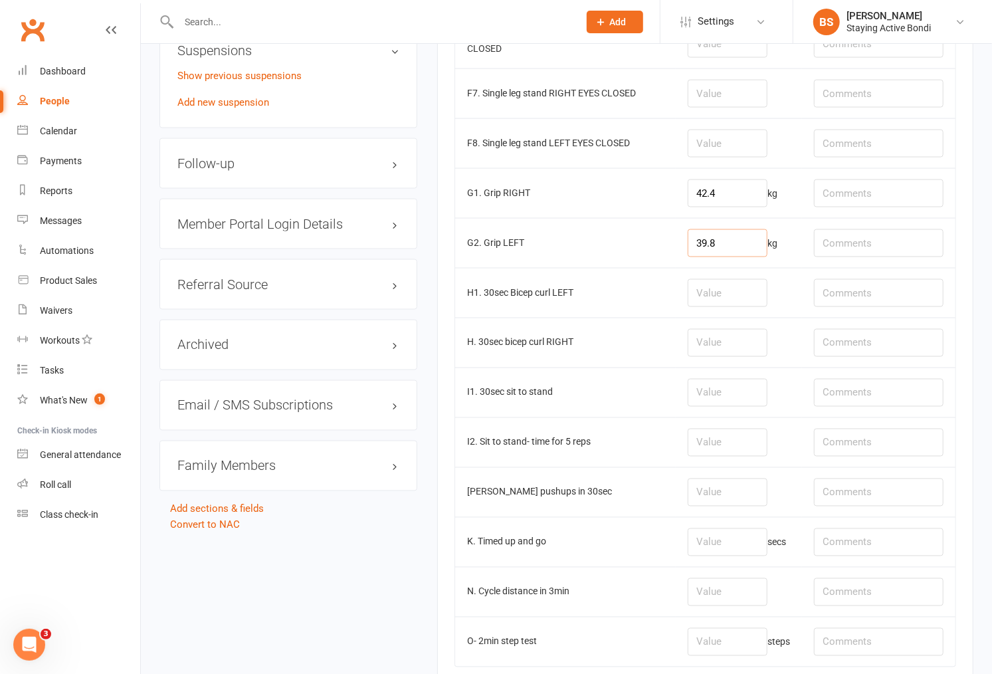
scroll to position [1181, 0]
click at [702, 288] on input "number" at bounding box center [728, 292] width 80 height 28
click at [708, 344] on input "number" at bounding box center [728, 342] width 80 height 28
click at [742, 393] on input "number" at bounding box center [728, 392] width 80 height 28
click at [745, 393] on input "number" at bounding box center [728, 392] width 80 height 28
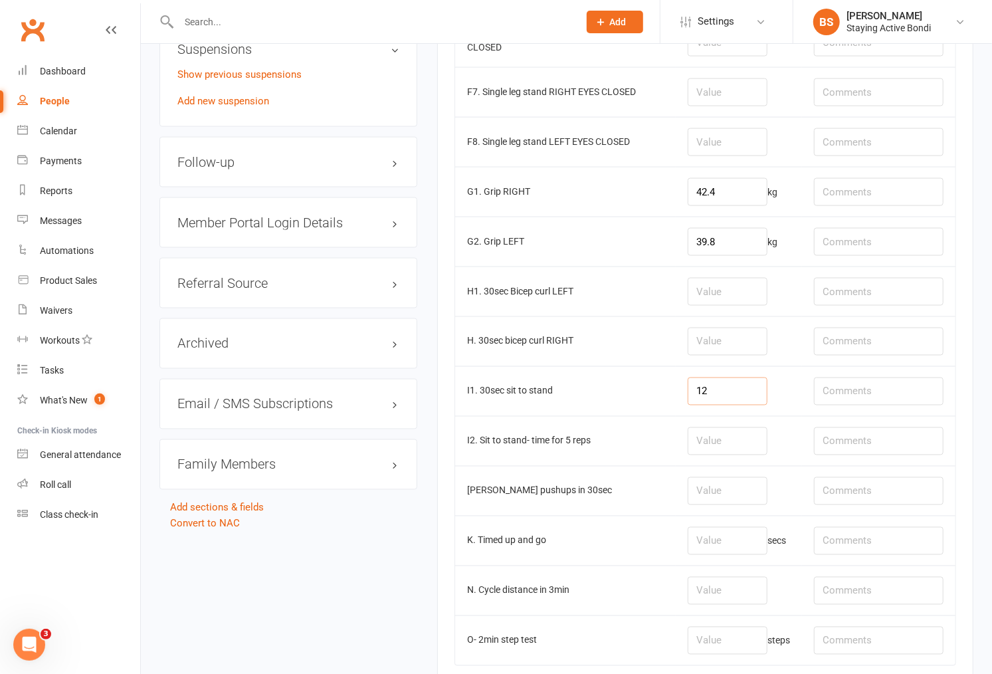
type input "12"
click at [712, 360] on td at bounding box center [739, 341] width 126 height 50
click at [754, 360] on td at bounding box center [739, 341] width 126 height 50
click at [740, 290] on input "number" at bounding box center [728, 292] width 80 height 28
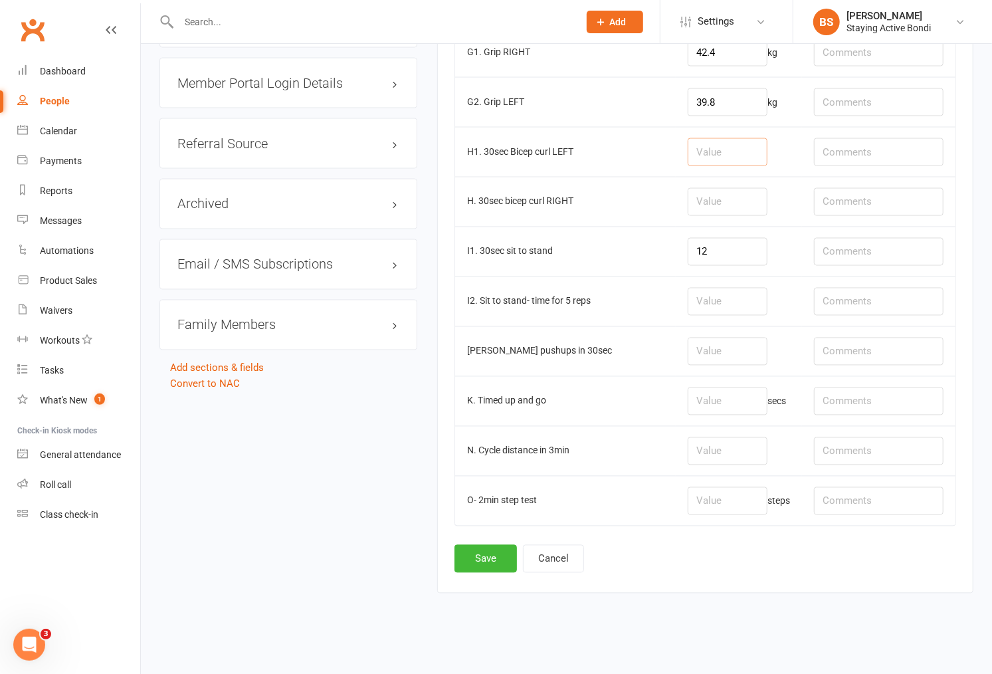
scroll to position [1331, 0]
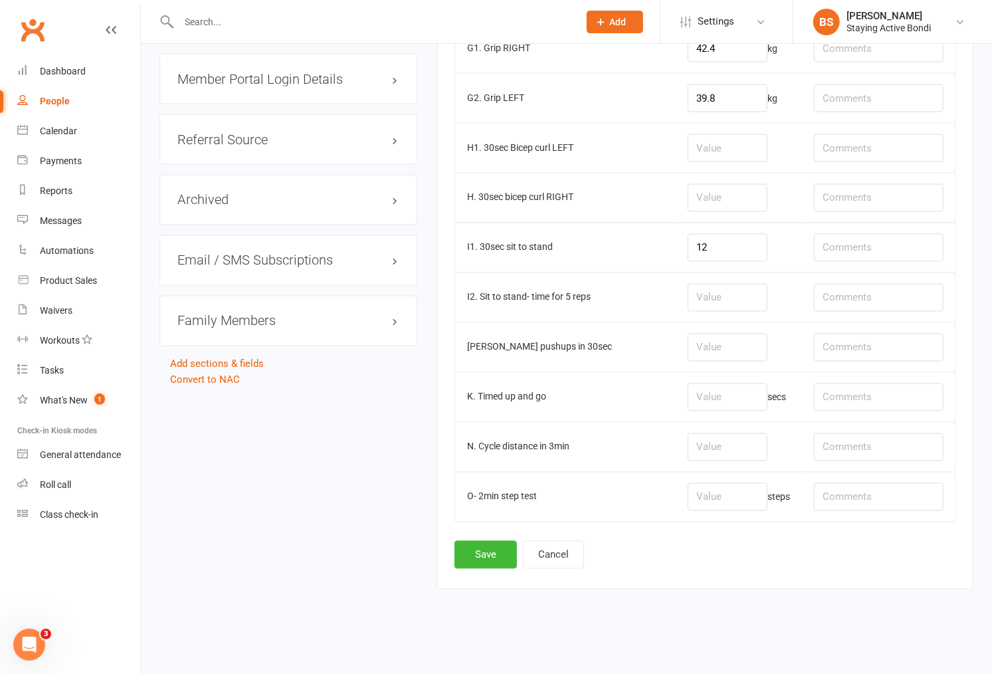
click at [749, 374] on td "secs" at bounding box center [739, 397] width 126 height 50
click at [700, 412] on td "secs" at bounding box center [739, 397] width 126 height 50
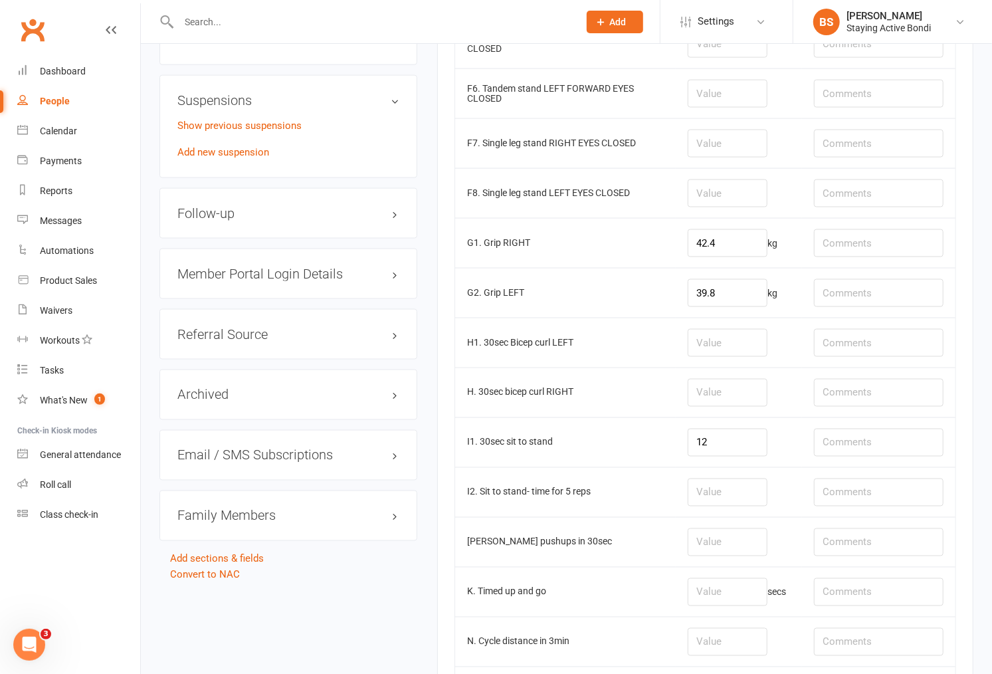
scroll to position [1257, 0]
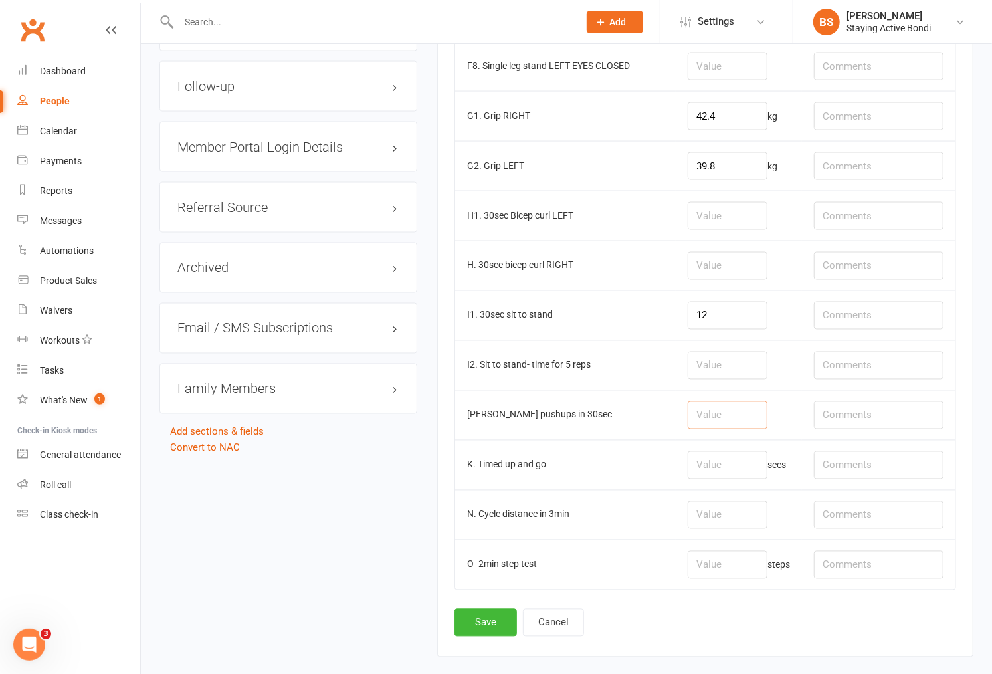
click at [722, 417] on input "number" at bounding box center [728, 415] width 80 height 28
type input "15"
click at [732, 476] on input "number" at bounding box center [728, 465] width 80 height 28
click at [741, 474] on input "number" at bounding box center [728, 465] width 80 height 28
click at [745, 528] on input "number" at bounding box center [728, 515] width 80 height 28
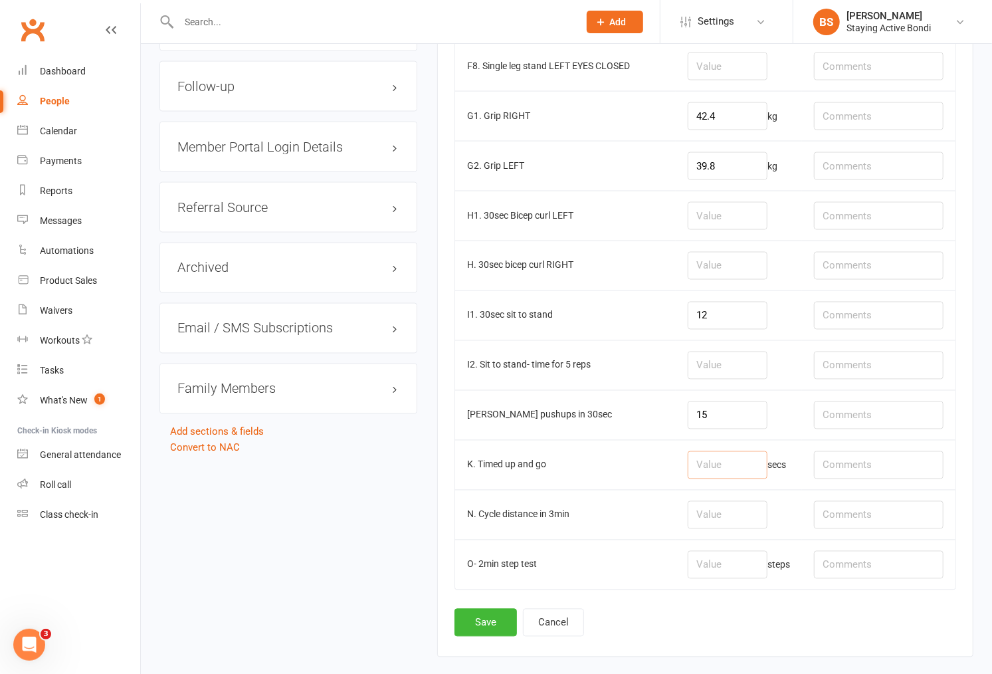
click at [758, 479] on input "number" at bounding box center [728, 465] width 80 height 28
click at [494, 629] on button "Save" at bounding box center [486, 623] width 62 height 28
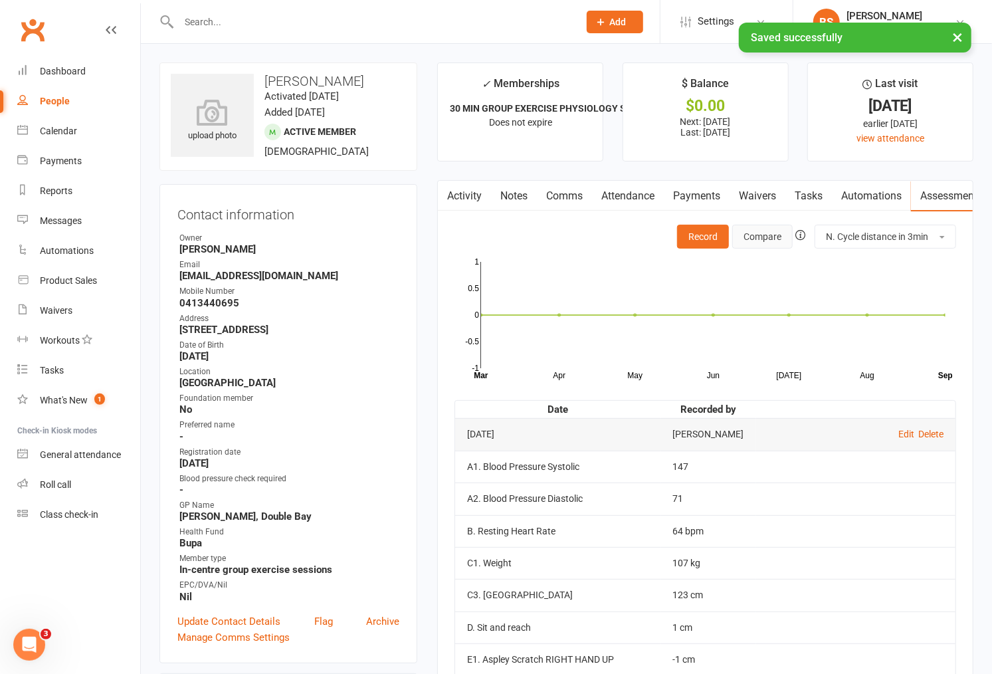
click at [762, 233] on button "Compare" at bounding box center [762, 237] width 60 height 24
